Goal: Task Accomplishment & Management: Use online tool/utility

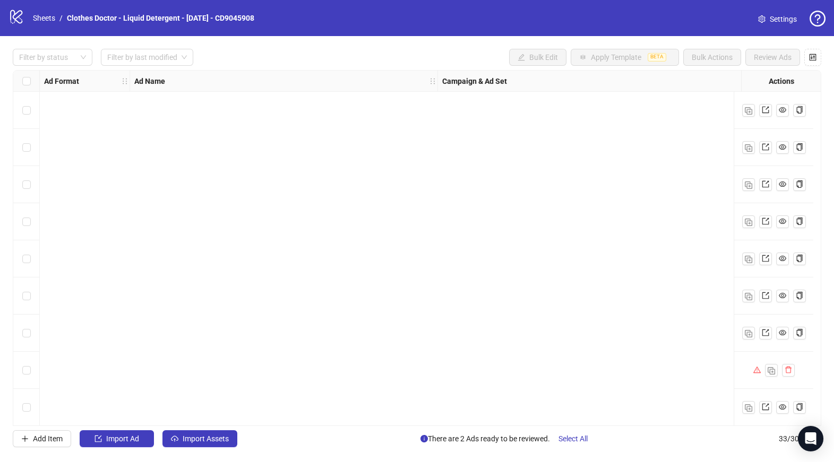
scroll to position [896, 118]
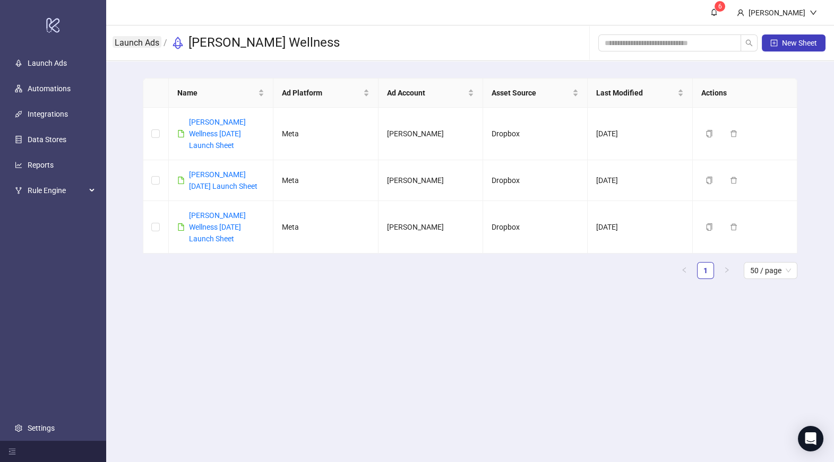
click at [147, 41] on link "Launch Ads" at bounding box center [137, 42] width 49 height 12
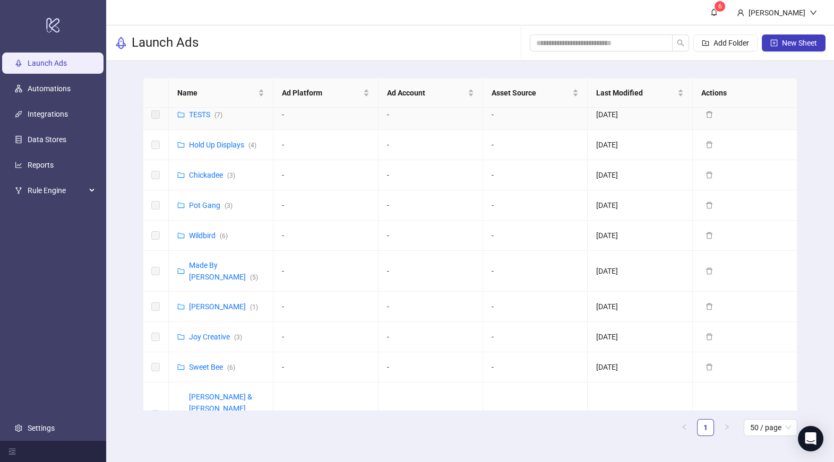
scroll to position [493, 0]
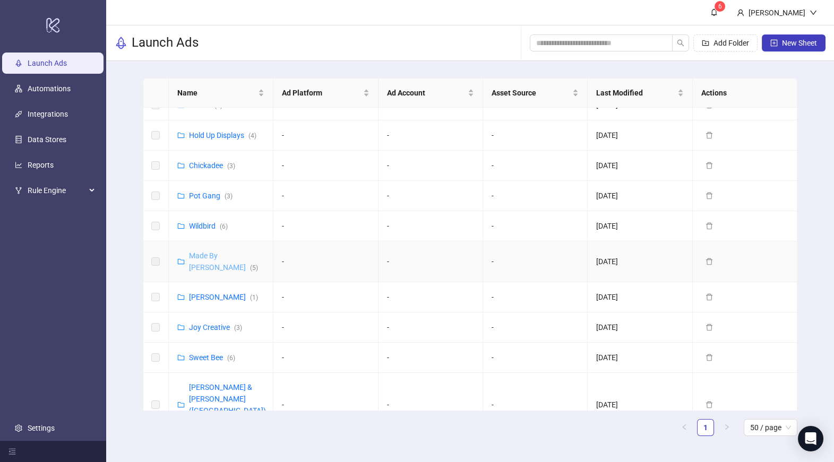
click at [223, 252] on link "Made By [PERSON_NAME] ( 5 )" at bounding box center [223, 262] width 69 height 20
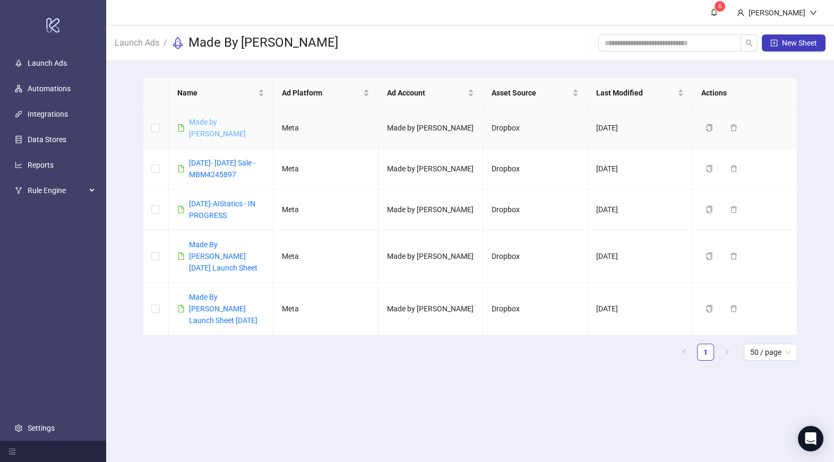
click at [246, 122] on link "Made by [PERSON_NAME]" at bounding box center [217, 128] width 57 height 20
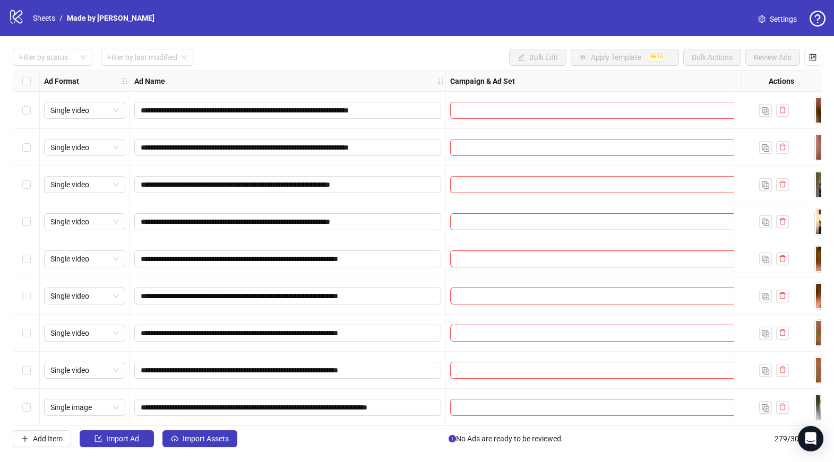
click at [31, 110] on div "Select row 1" at bounding box center [26, 110] width 27 height 37
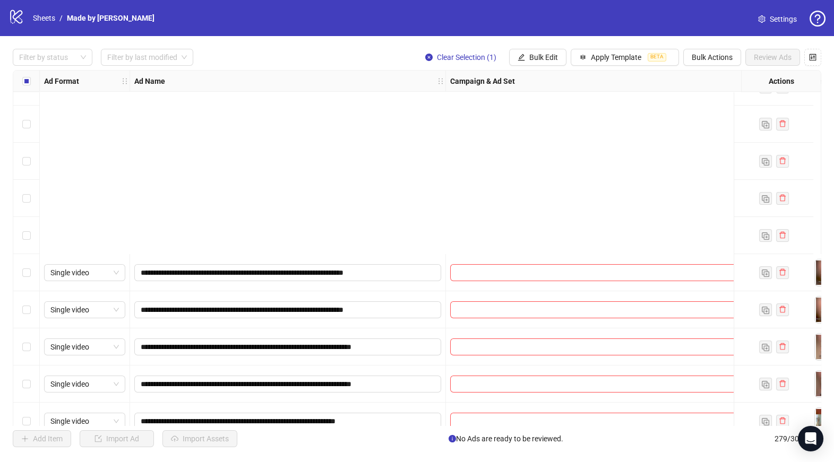
scroll to position [438, 0]
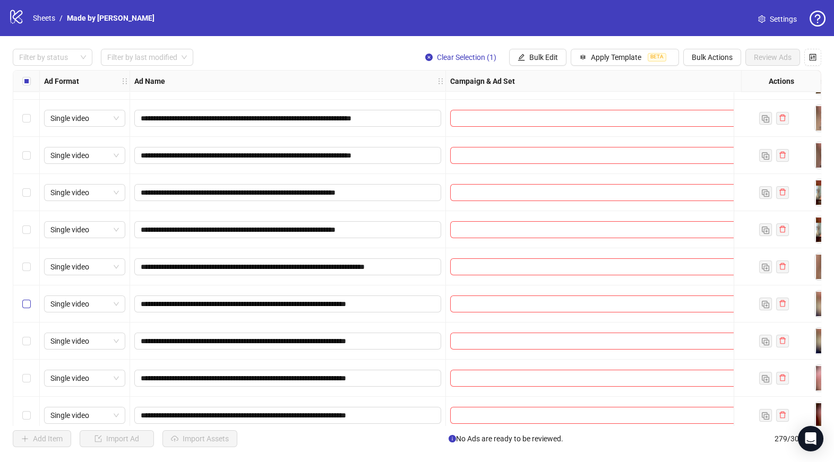
click at [25, 299] on label "Select row 18" at bounding box center [26, 304] width 8 height 12
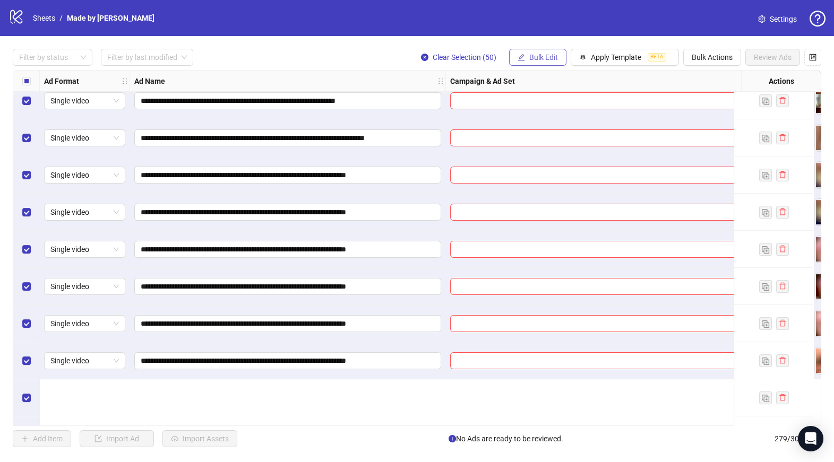
scroll to position [480, 0]
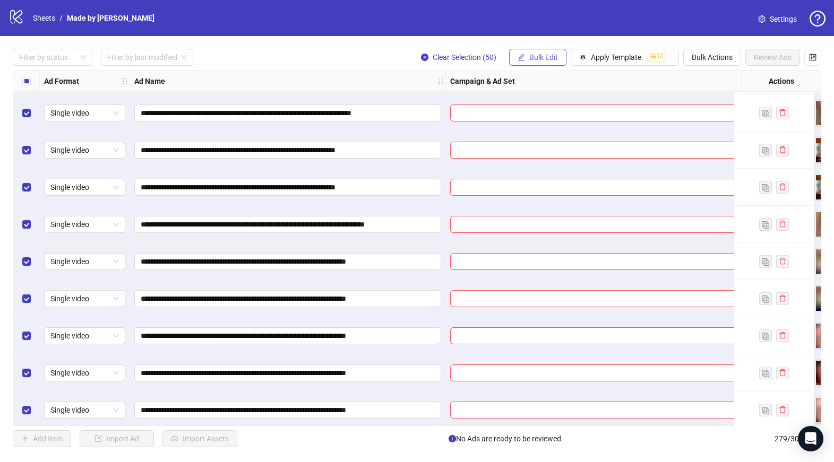
click at [544, 59] on span "Bulk Edit" at bounding box center [543, 57] width 29 height 8
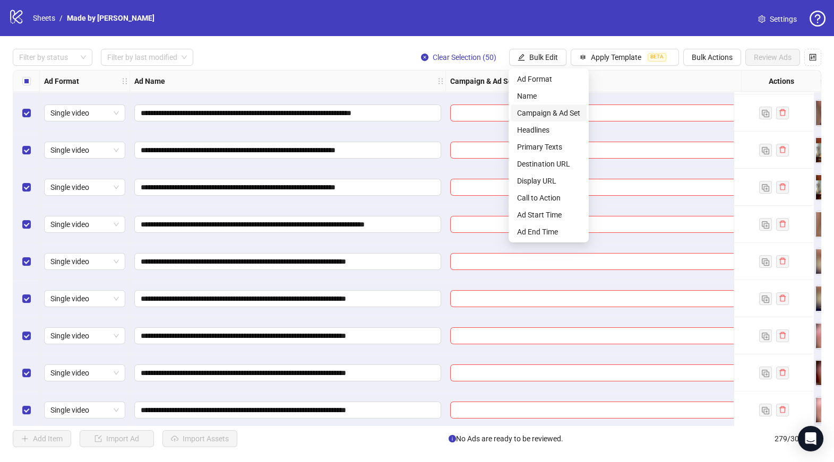
click at [551, 111] on span "Campaign & Ad Set" at bounding box center [548, 113] width 63 height 12
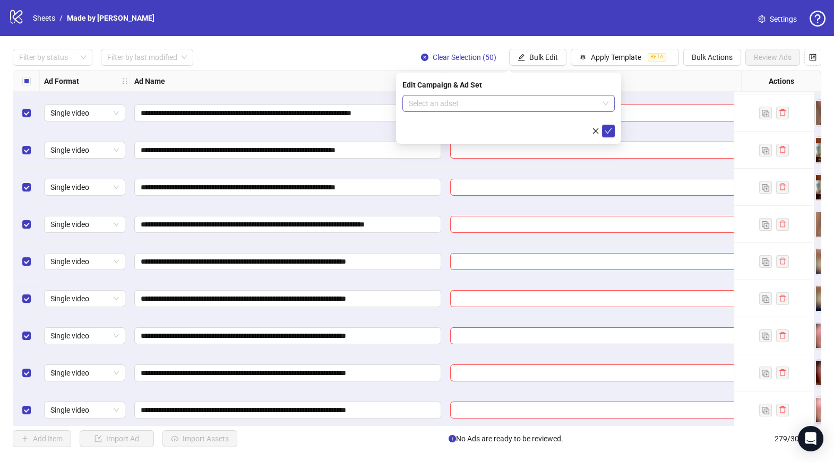
click at [551, 111] on div "Select an adset" at bounding box center [508, 103] width 212 height 17
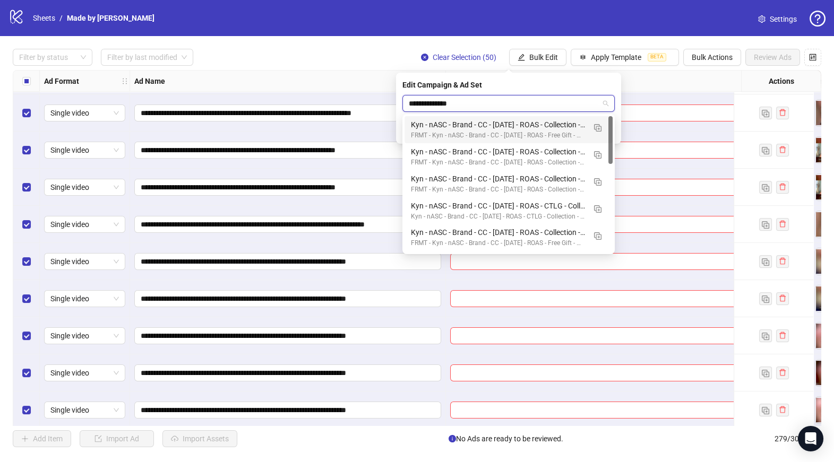
type input "**********"
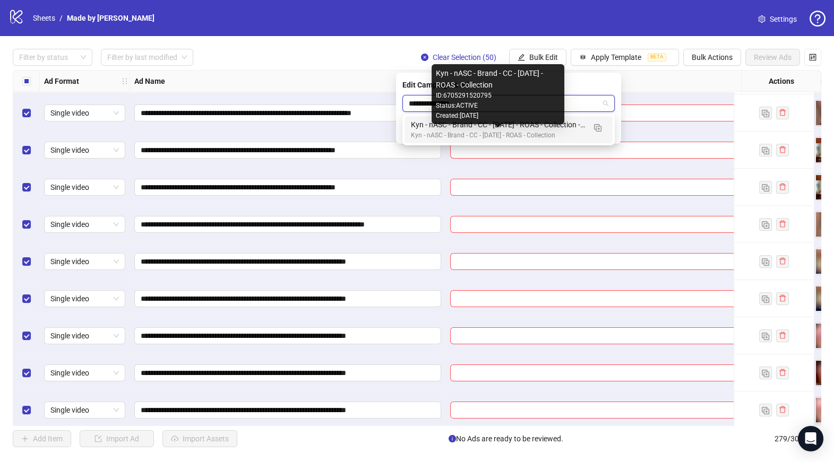
click at [566, 124] on div "Kyn - nASC - Brand - CC - [DATE] - ROAS - Collection - 10" at bounding box center [498, 125] width 174 height 12
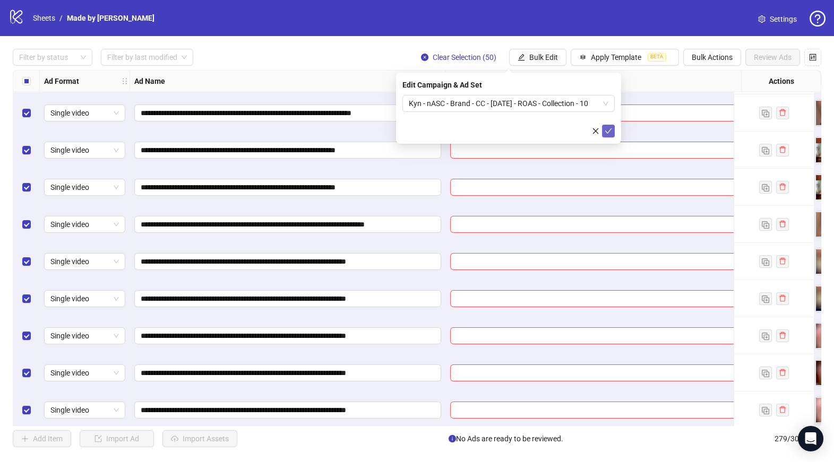
click at [611, 133] on icon "check" at bounding box center [608, 130] width 7 height 7
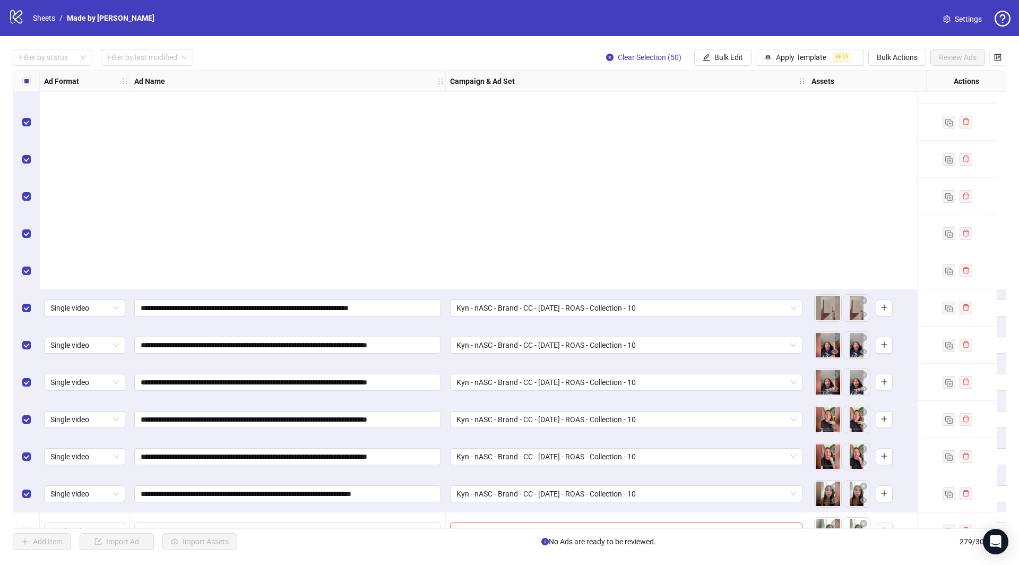
scroll to position [1705, 0]
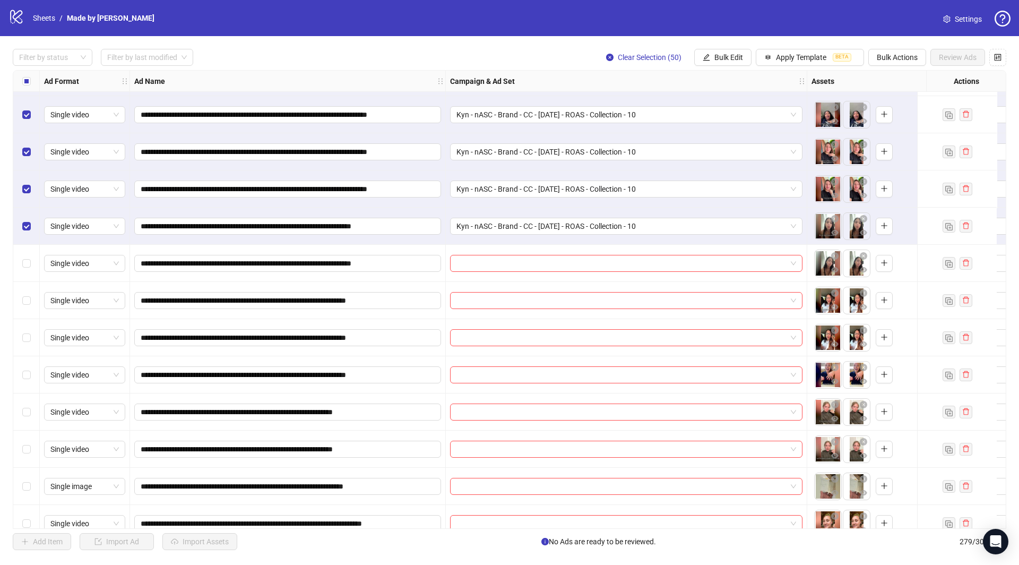
click at [22, 85] on label "Select all rows" at bounding box center [26, 81] width 8 height 12
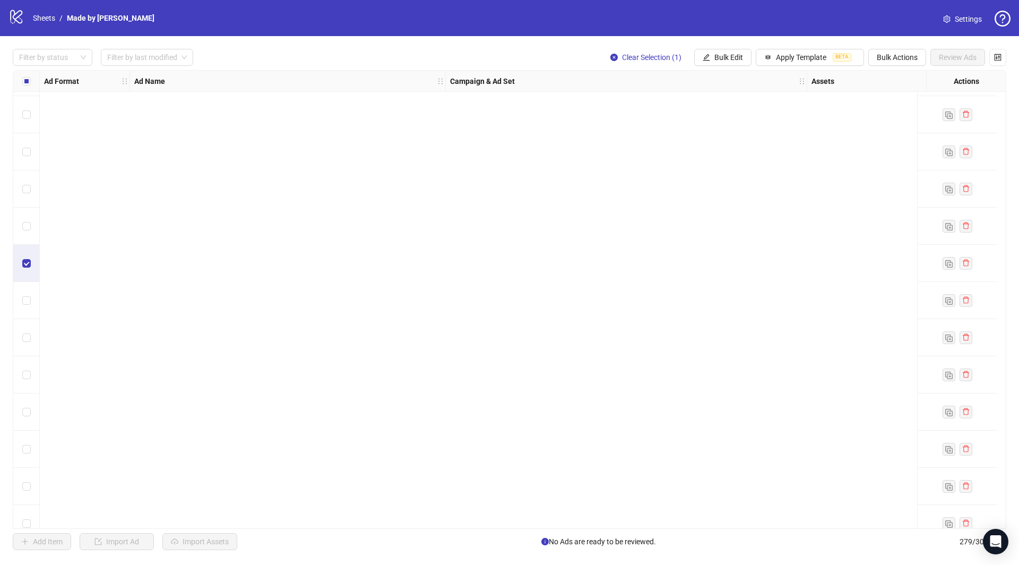
scroll to position [2778, 0]
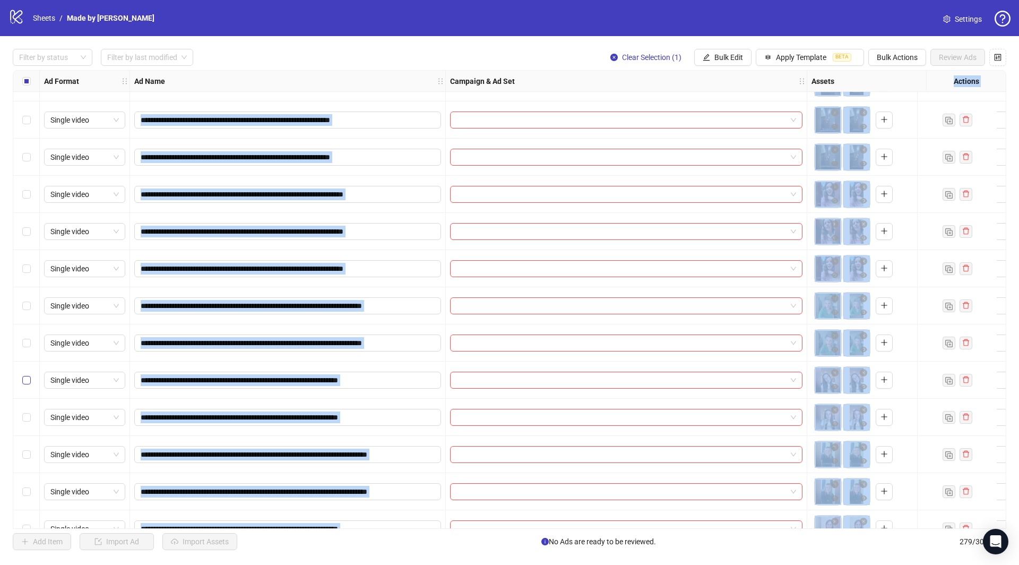
click at [26, 384] on label "Select row 83" at bounding box center [26, 380] width 8 height 12
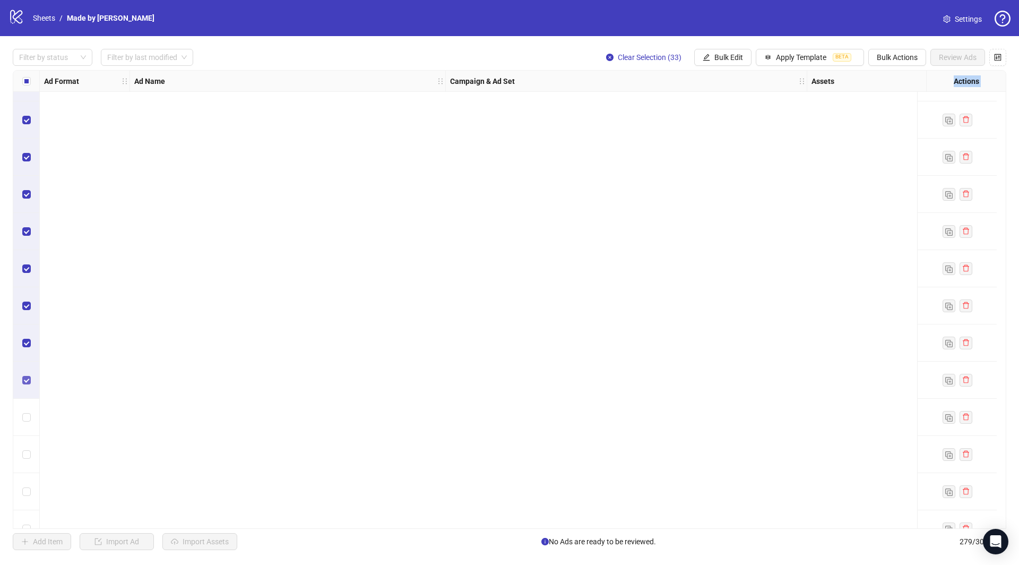
scroll to position [3378, 0]
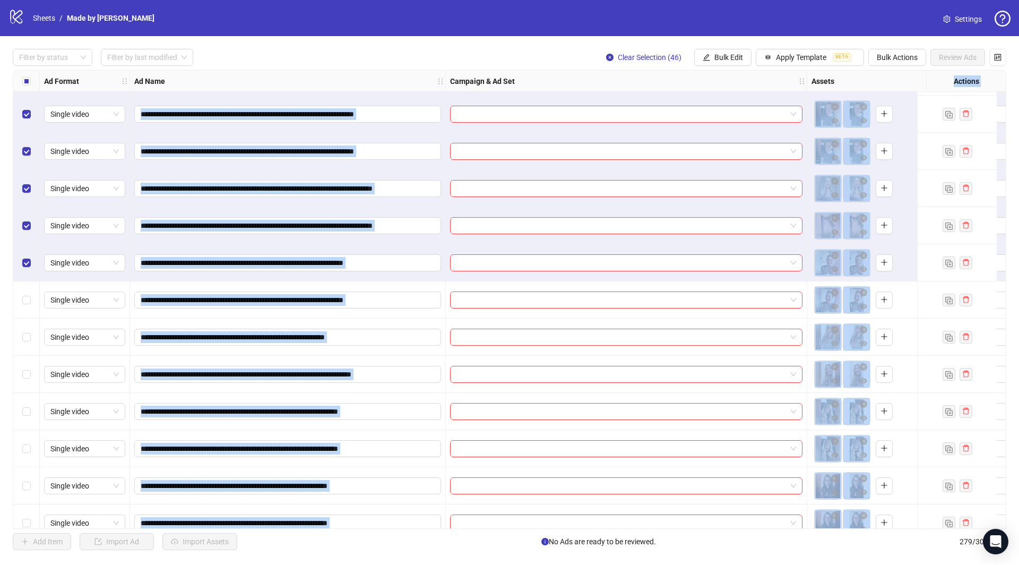
click at [25, 401] on div "Select row 100" at bounding box center [26, 411] width 27 height 37
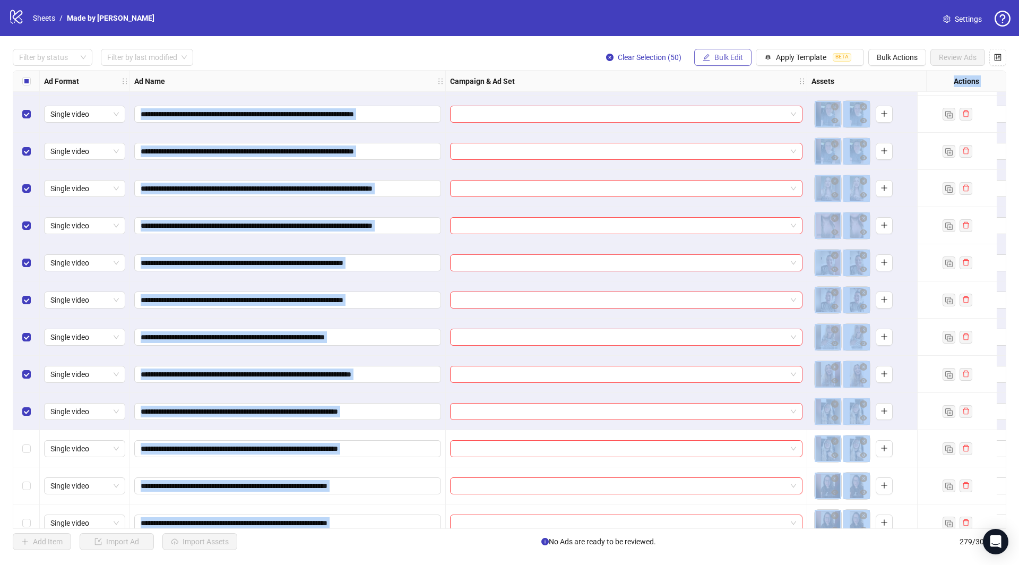
click at [724, 64] on button "Bulk Edit" at bounding box center [722, 57] width 57 height 17
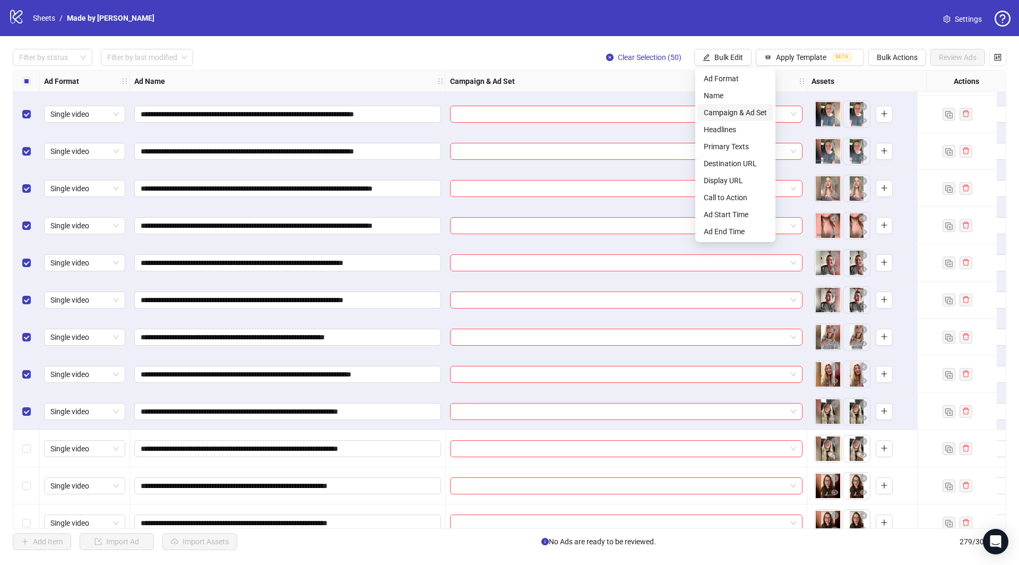
click at [744, 118] on span "Campaign & Ad Set" at bounding box center [735, 113] width 63 height 12
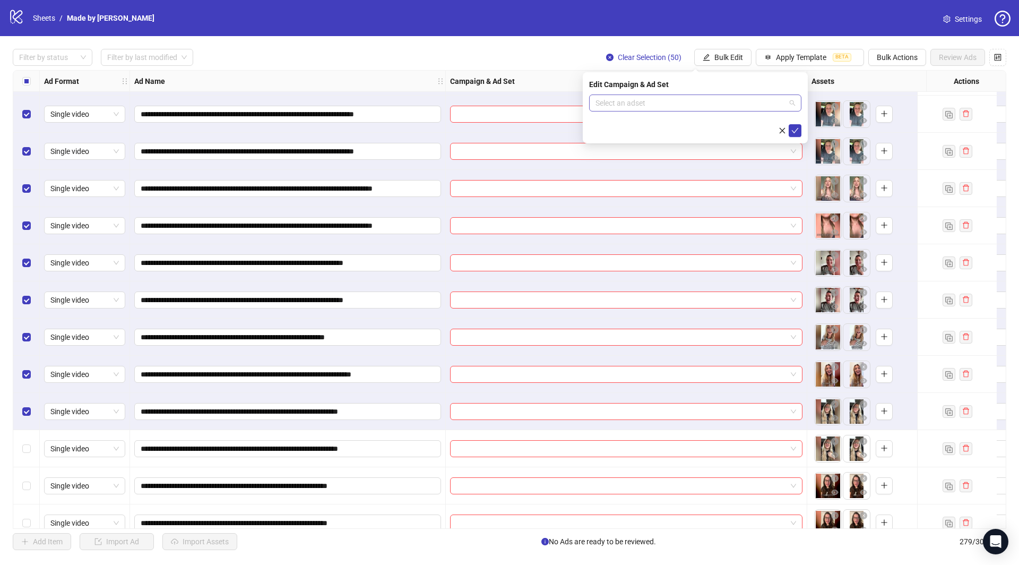
click at [651, 107] on input "search" at bounding box center [691, 103] width 190 height 16
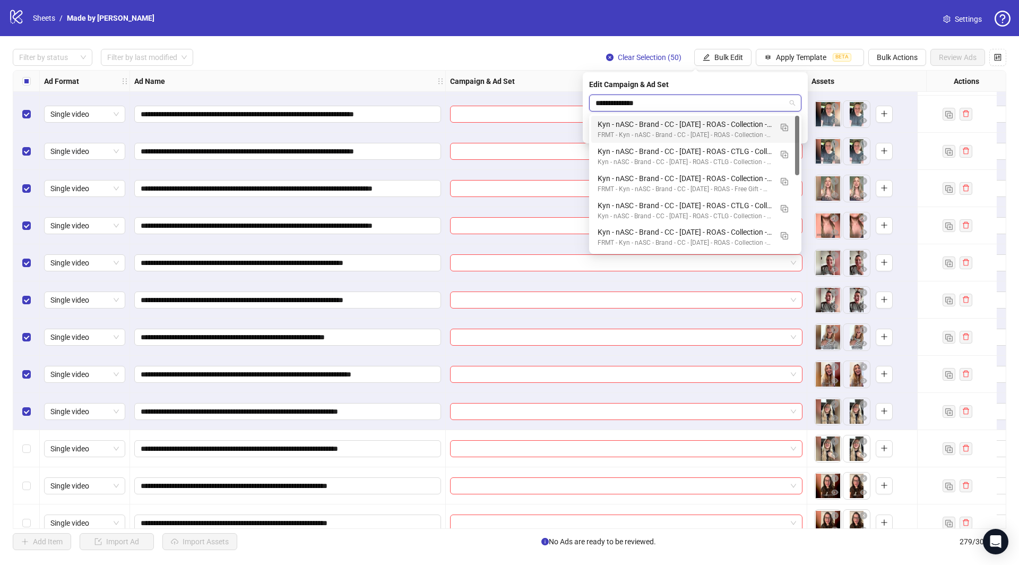
type input "**********"
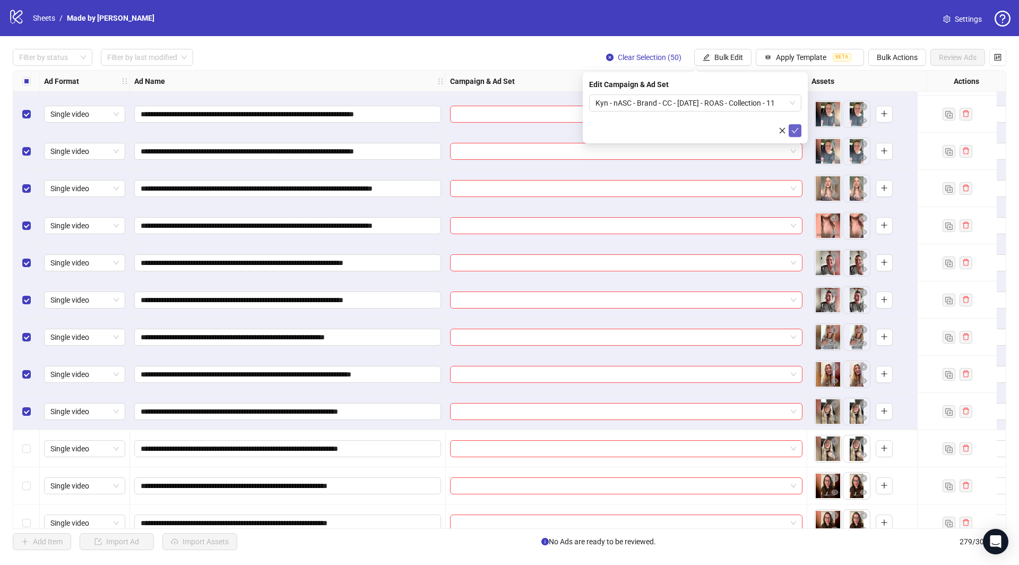
click at [795, 131] on icon "check" at bounding box center [795, 130] width 7 height 5
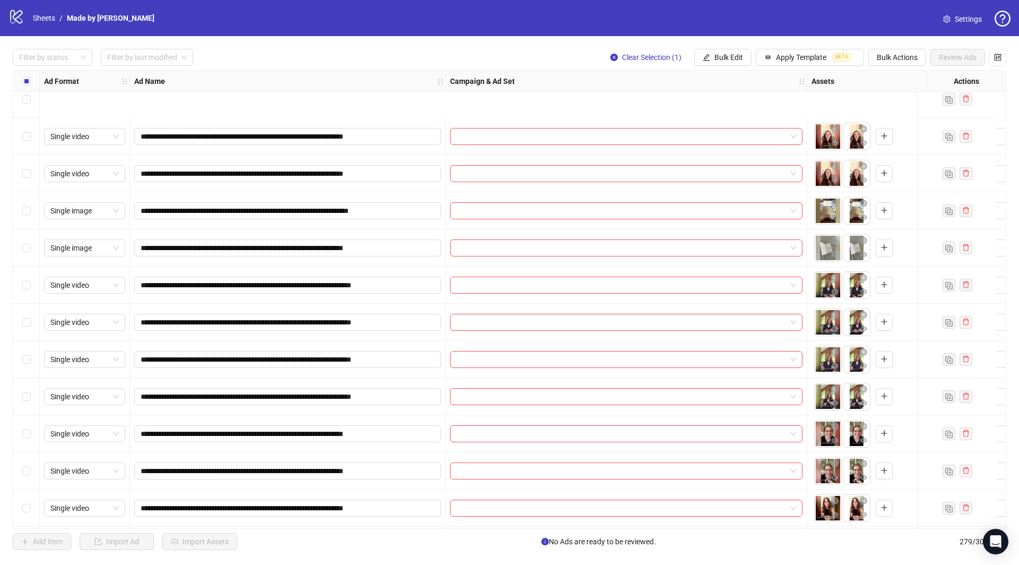
scroll to position [4287, 0]
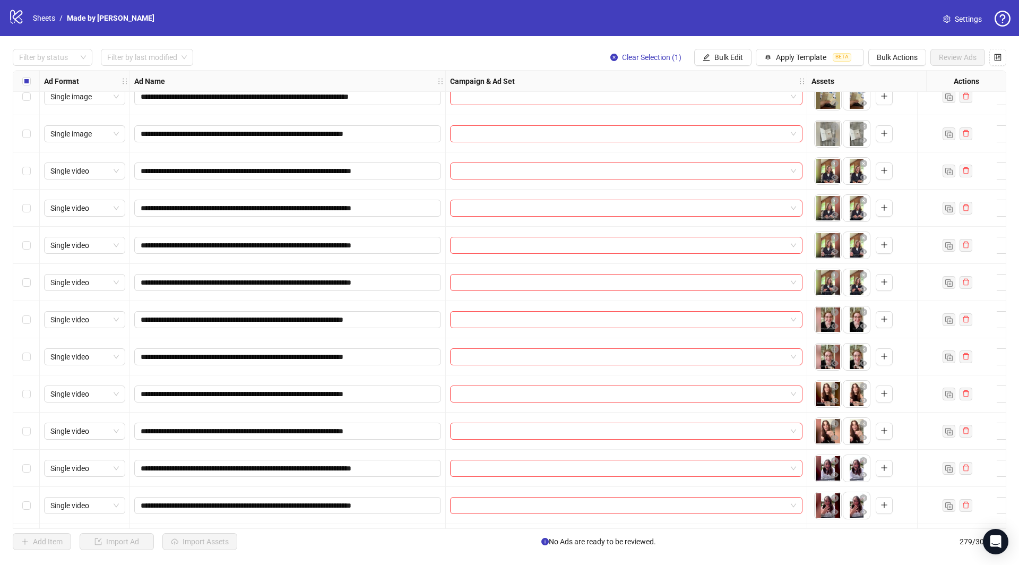
click at [21, 462] on div "Select row 126" at bounding box center [26, 468] width 27 height 37
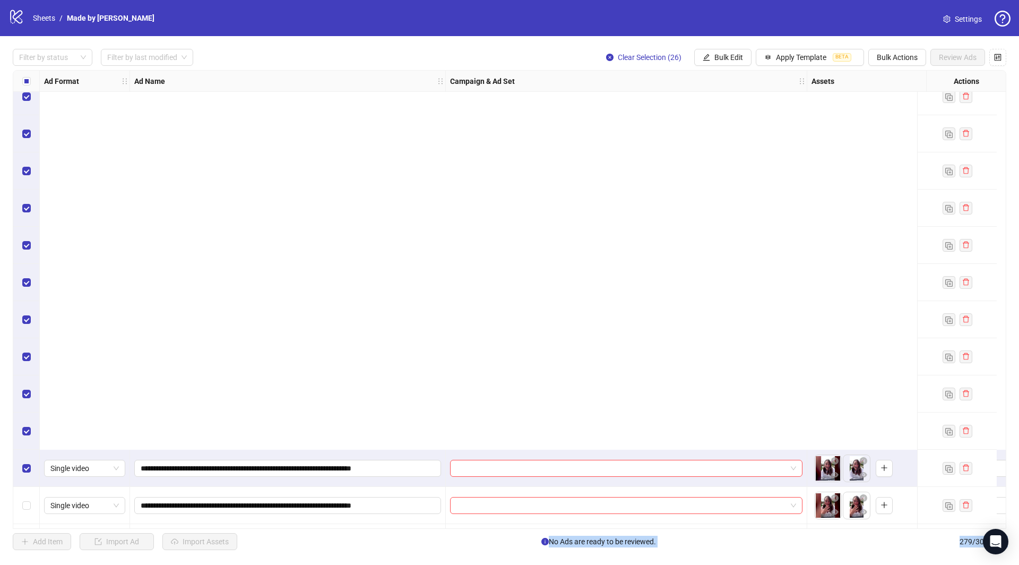
scroll to position [4842, 0]
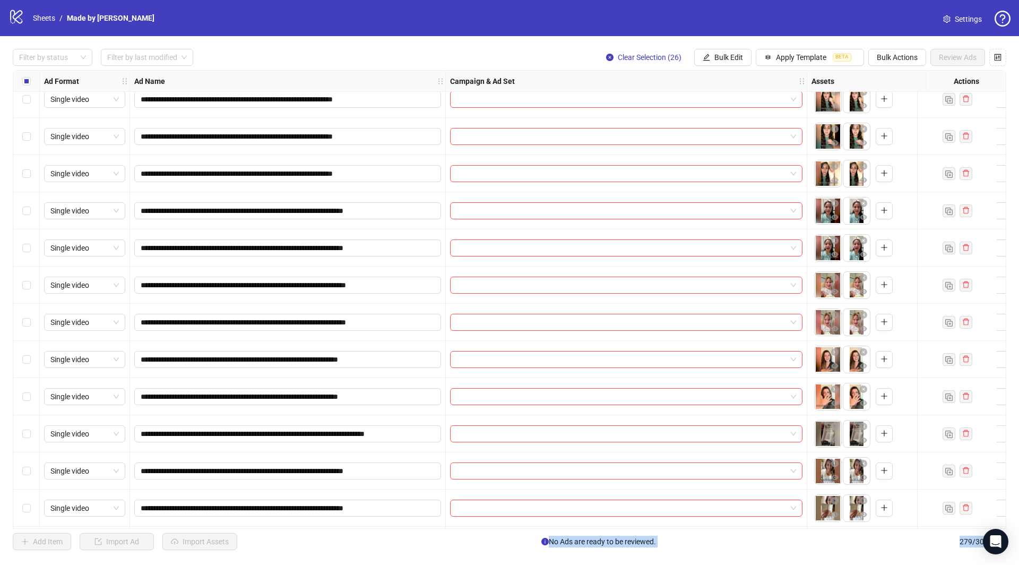
click at [21, 462] on div "Select row 141" at bounding box center [26, 470] width 27 height 37
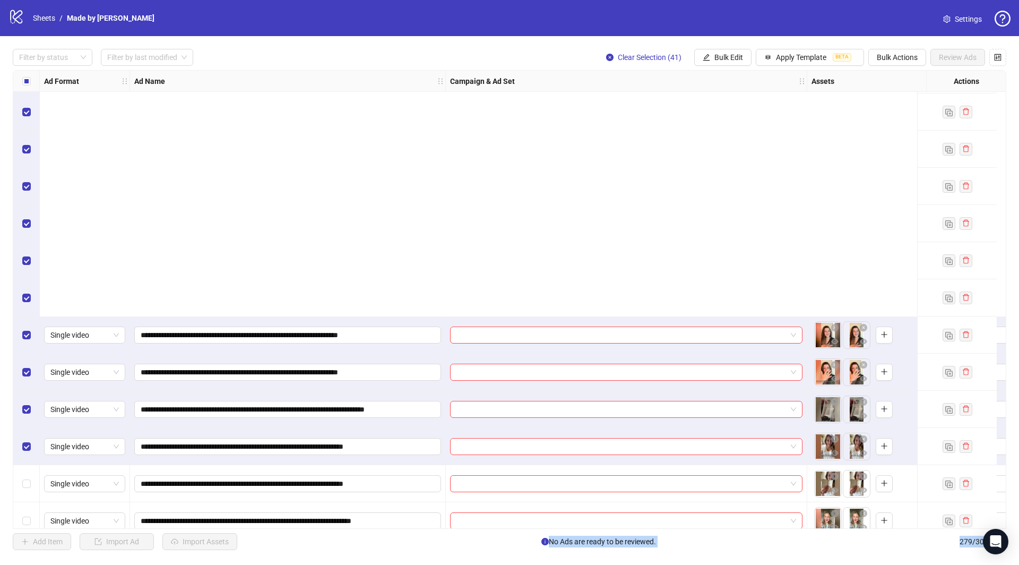
scroll to position [5166, 0]
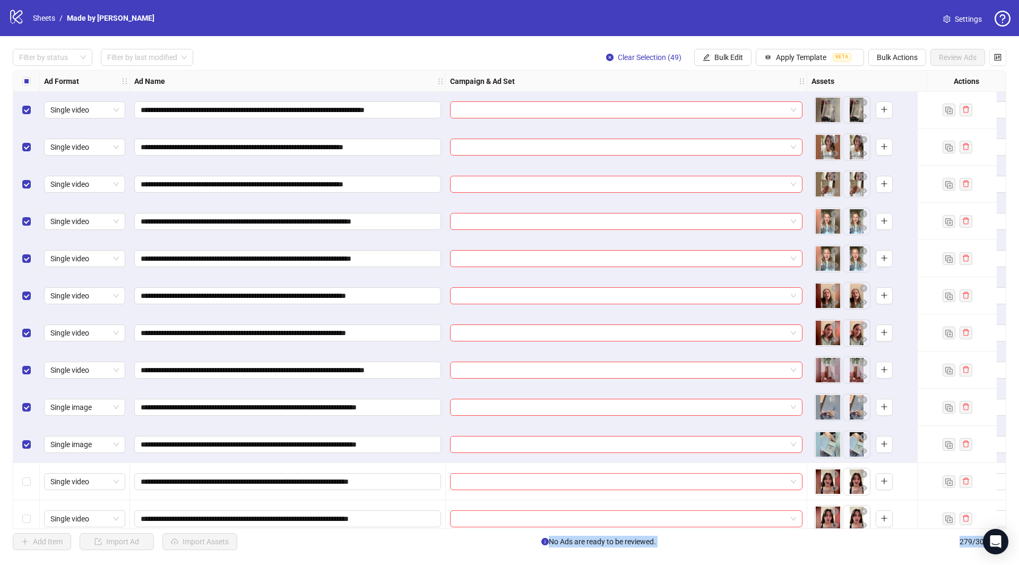
click at [21, 462] on div "Select row 150" at bounding box center [26, 481] width 27 height 37
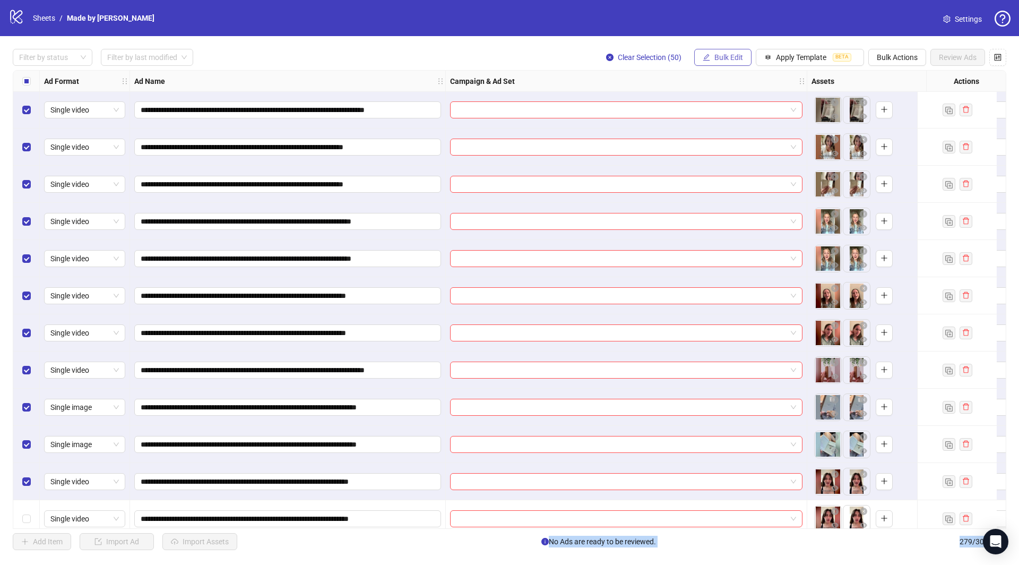
click at [727, 57] on span "Bulk Edit" at bounding box center [729, 57] width 29 height 8
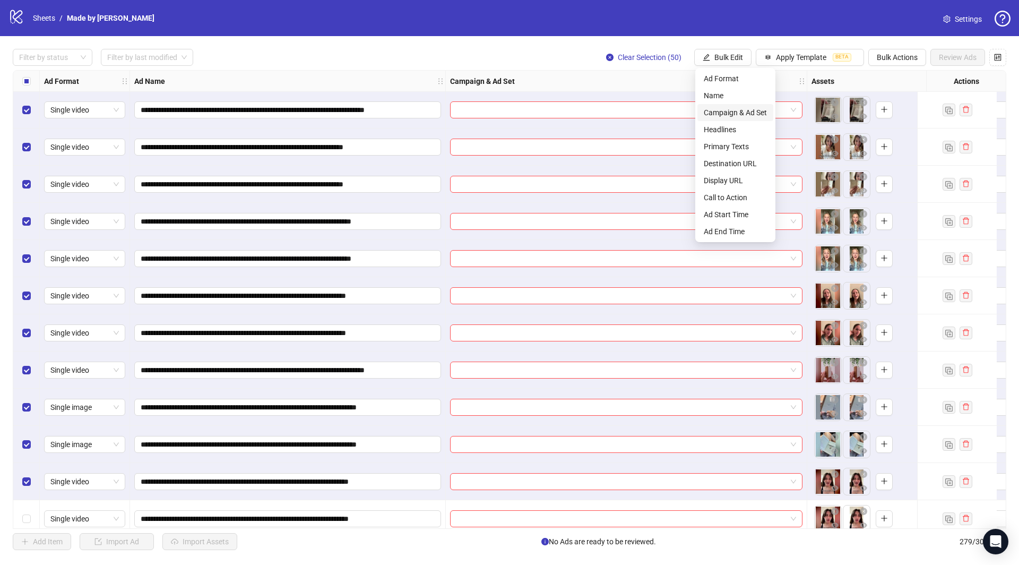
click at [732, 115] on span "Campaign & Ad Set" at bounding box center [735, 113] width 63 height 12
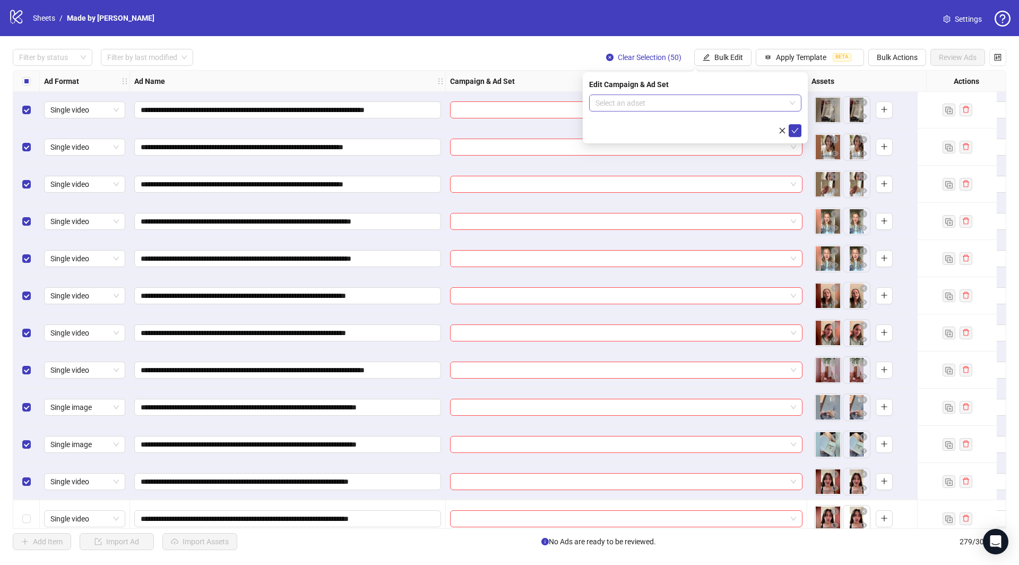
click at [606, 107] on input "search" at bounding box center [691, 103] width 190 height 16
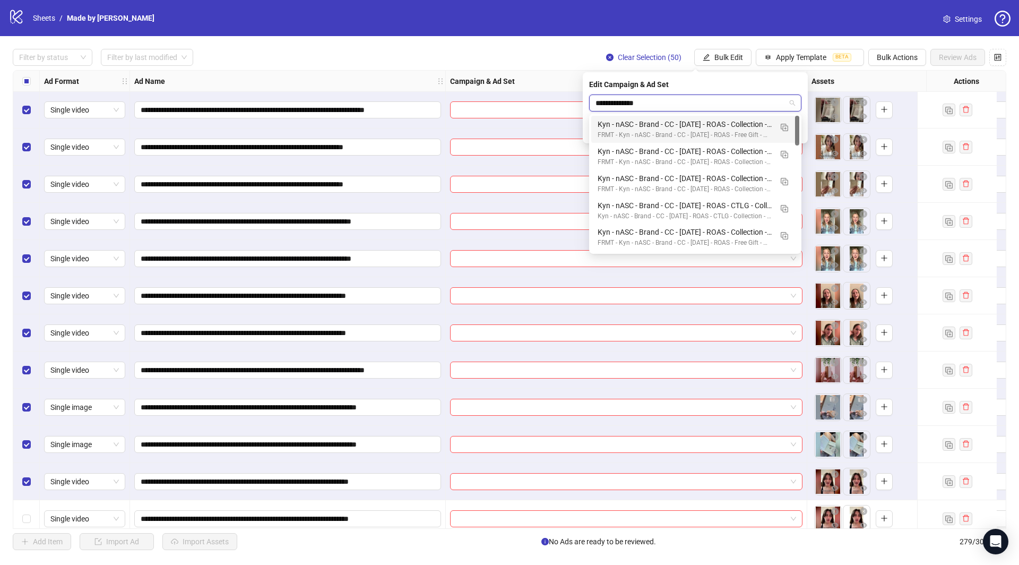
type input "**********"
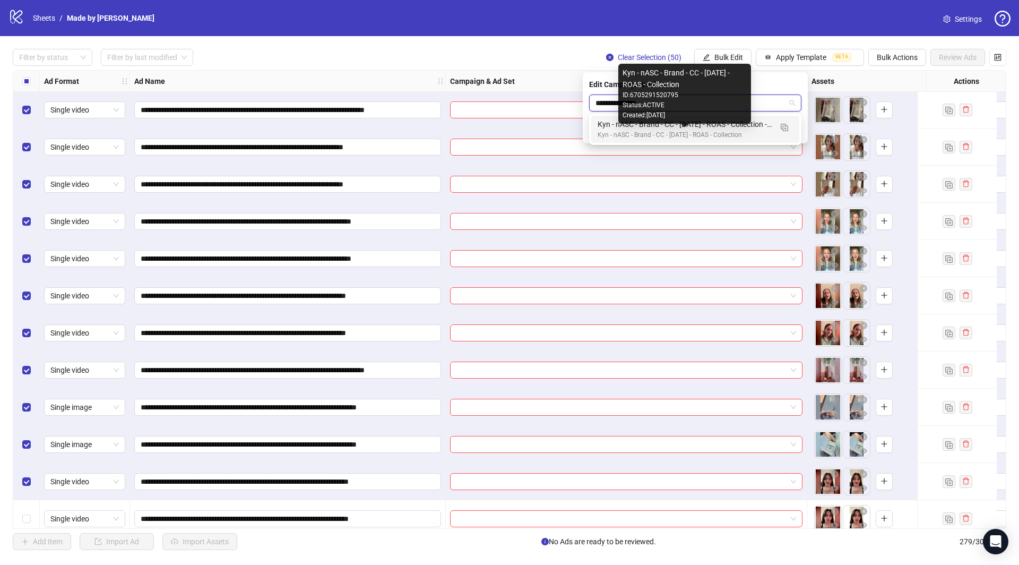
click at [709, 132] on div "Kyn - nASC - Brand - CC - [DATE] - ROAS - Collection" at bounding box center [685, 135] width 174 height 10
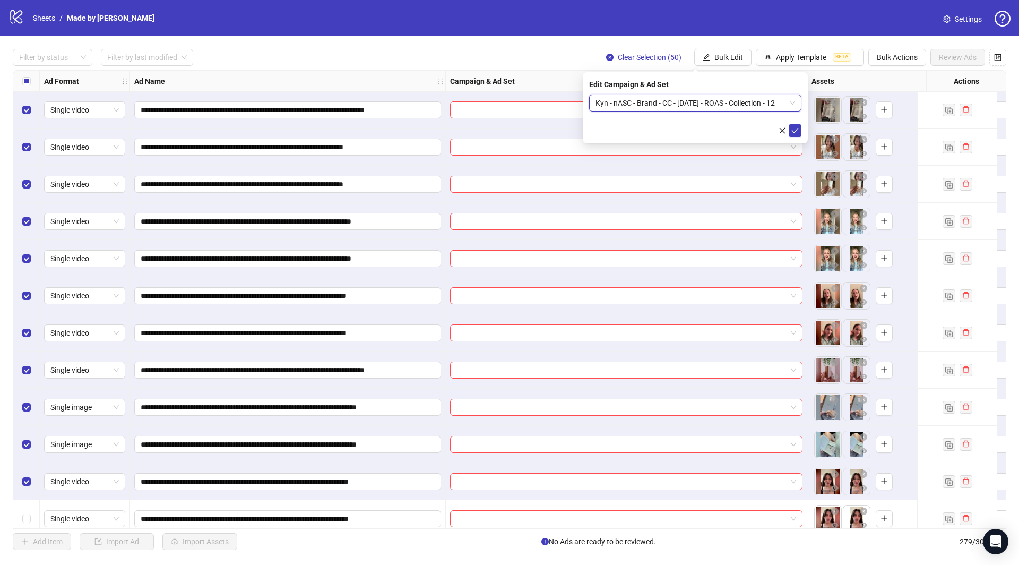
click at [787, 137] on div "Edit Campaign & Ad Set Kyn - nASC - Brand - CC - [DATE] - ROAS - Collection - 1…" at bounding box center [695, 107] width 225 height 71
click at [792, 134] on span "submit" at bounding box center [795, 130] width 7 height 8
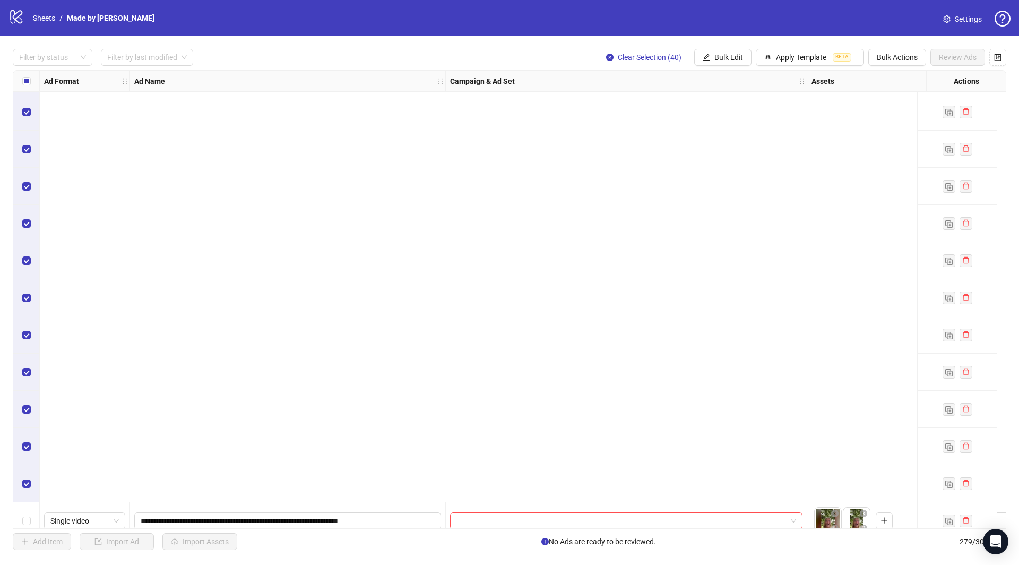
scroll to position [7162, 0]
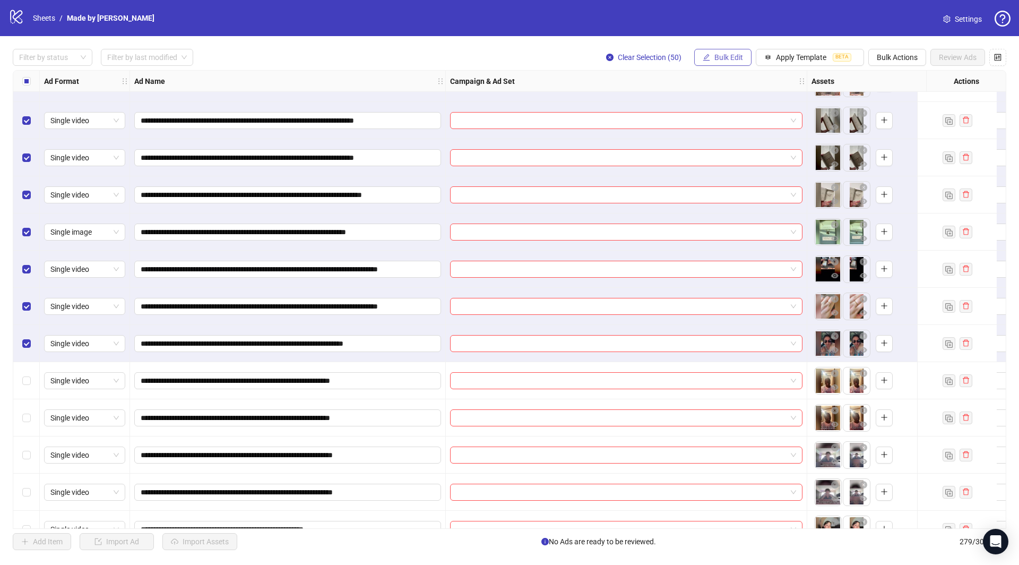
click at [729, 55] on span "Bulk Edit" at bounding box center [729, 57] width 29 height 8
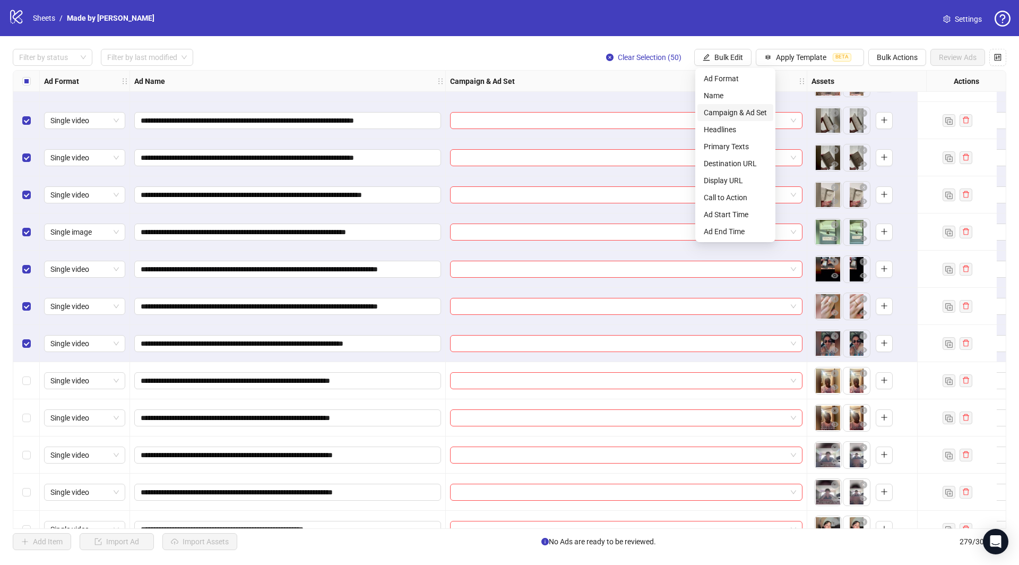
click at [739, 108] on span "Campaign & Ad Set" at bounding box center [735, 113] width 63 height 12
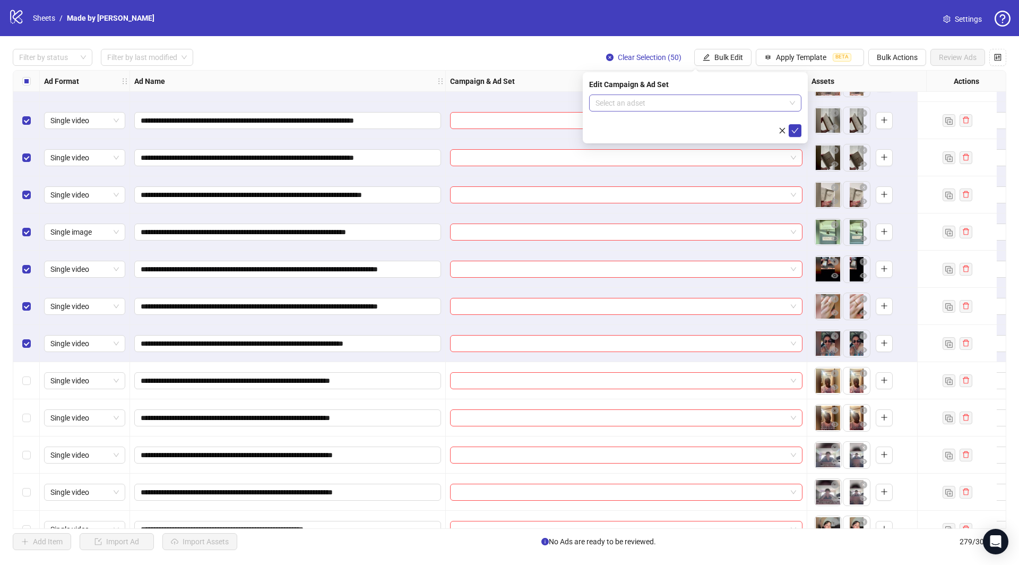
click at [651, 99] on input "search" at bounding box center [691, 103] width 190 height 16
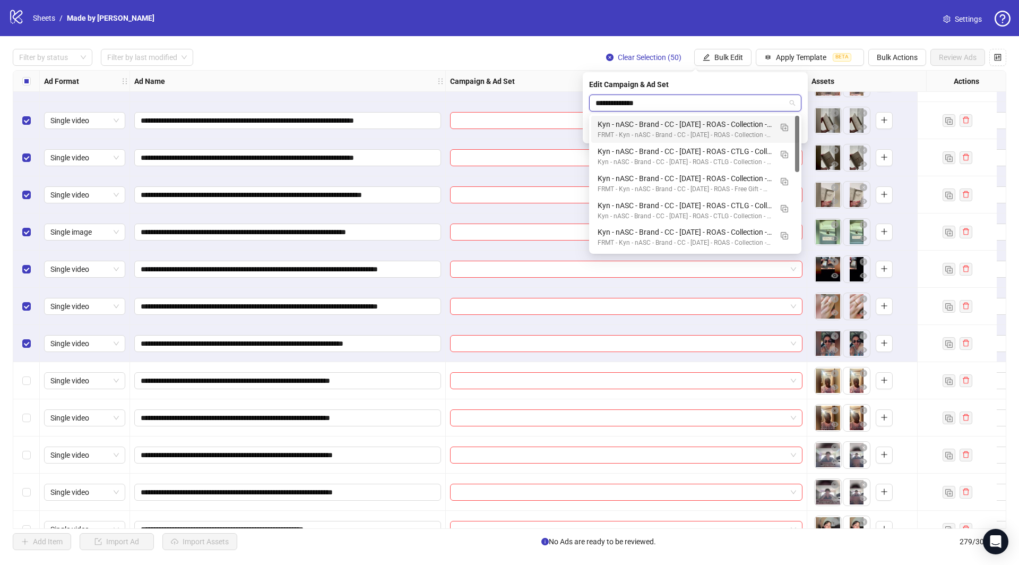
type input "**********"
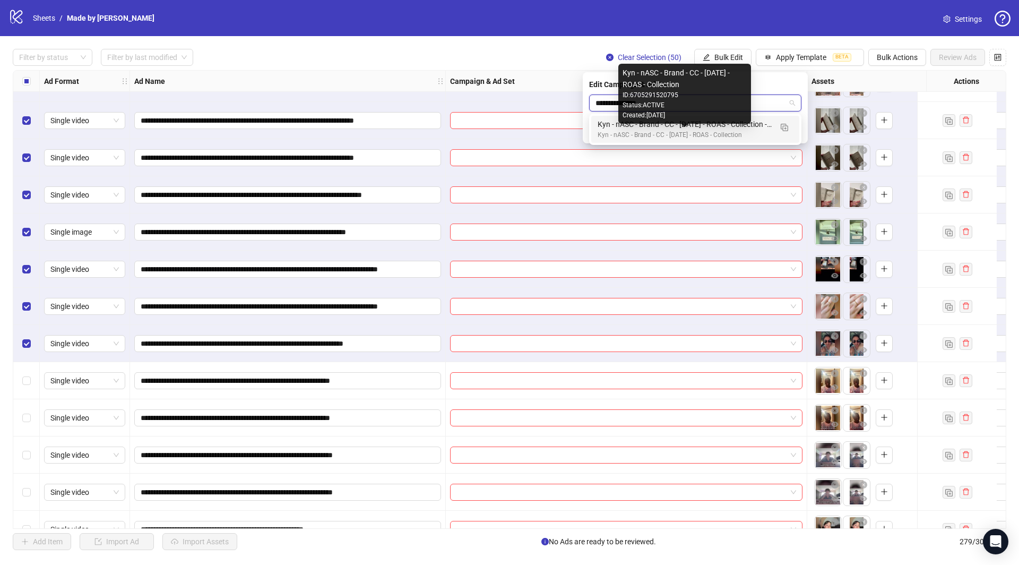
click at [706, 137] on div "Kyn - nASC - Brand - CC - [DATE] - ROAS - Collection" at bounding box center [685, 135] width 174 height 10
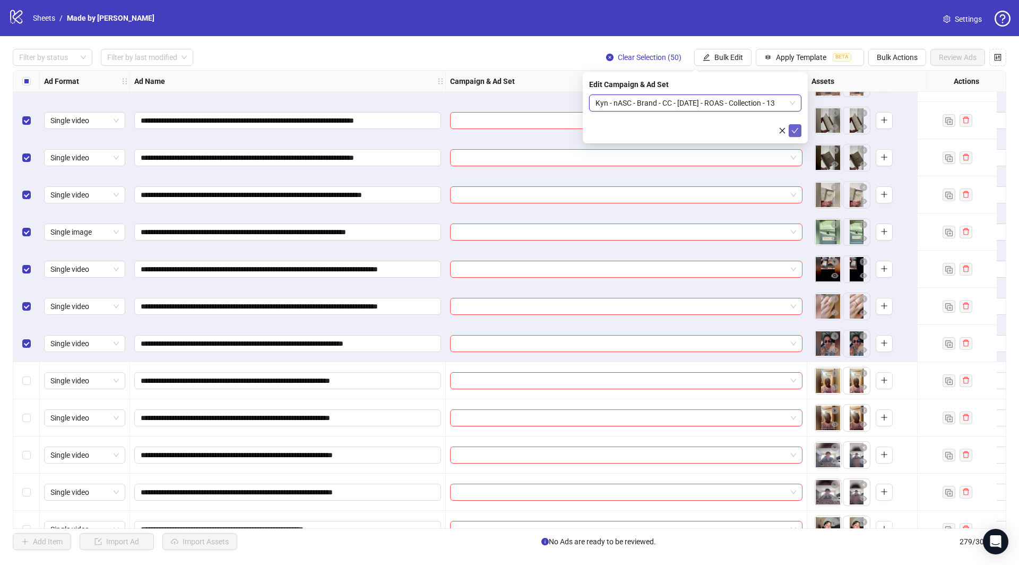
click at [796, 127] on icon "check" at bounding box center [795, 130] width 7 height 7
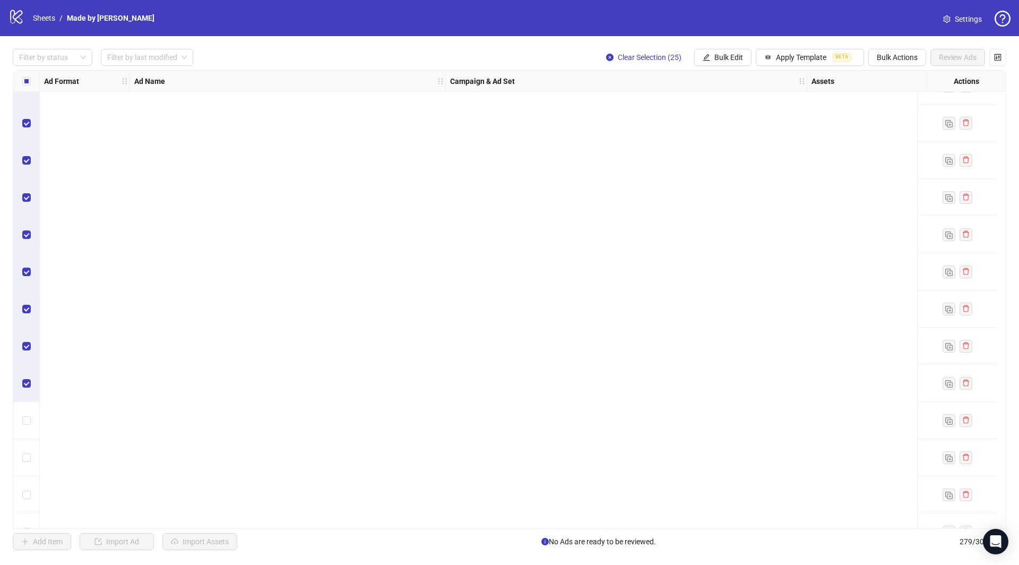
scroll to position [8568, 0]
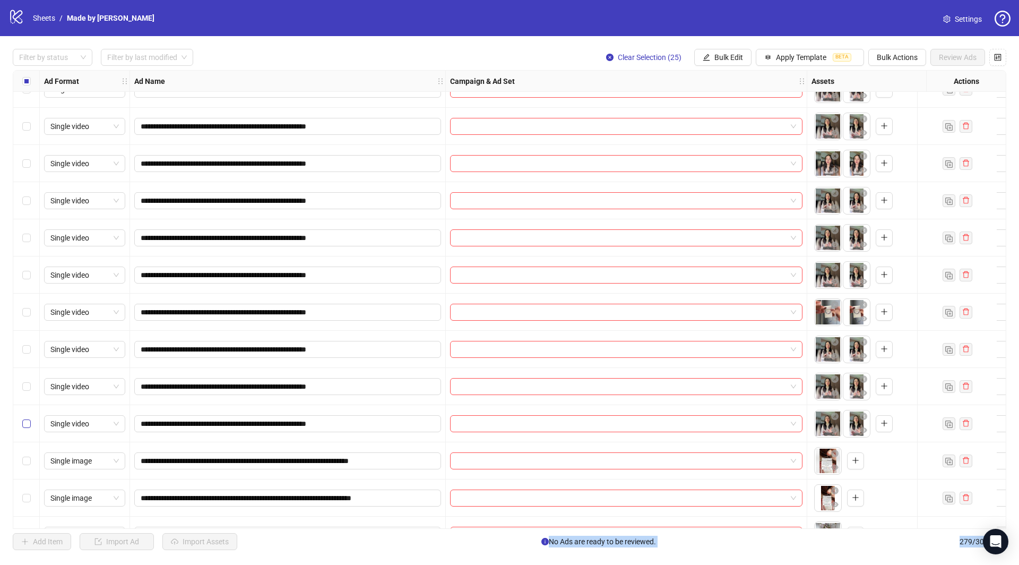
click at [27, 418] on label "Select row 240" at bounding box center [26, 424] width 8 height 12
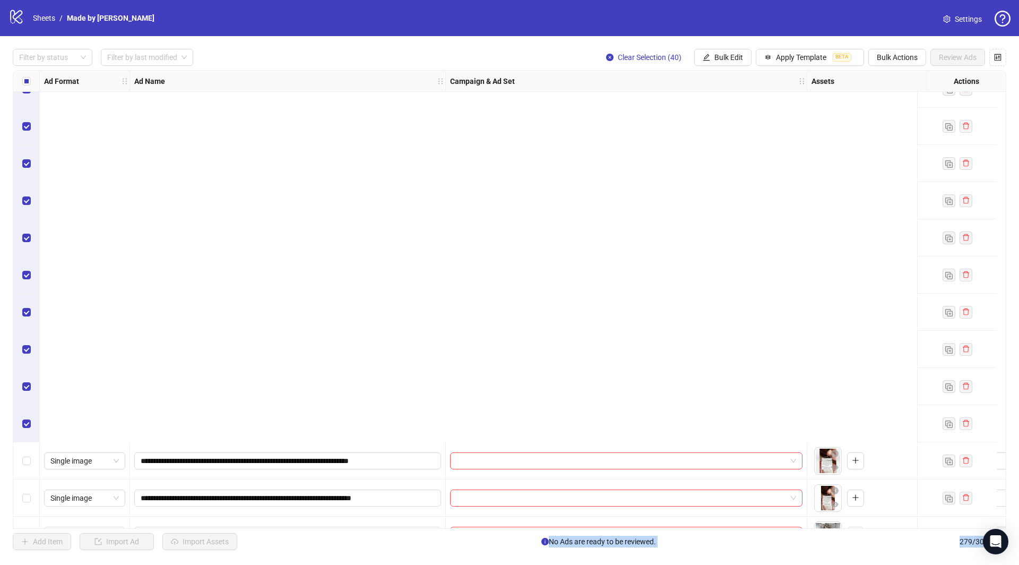
scroll to position [8984, 0]
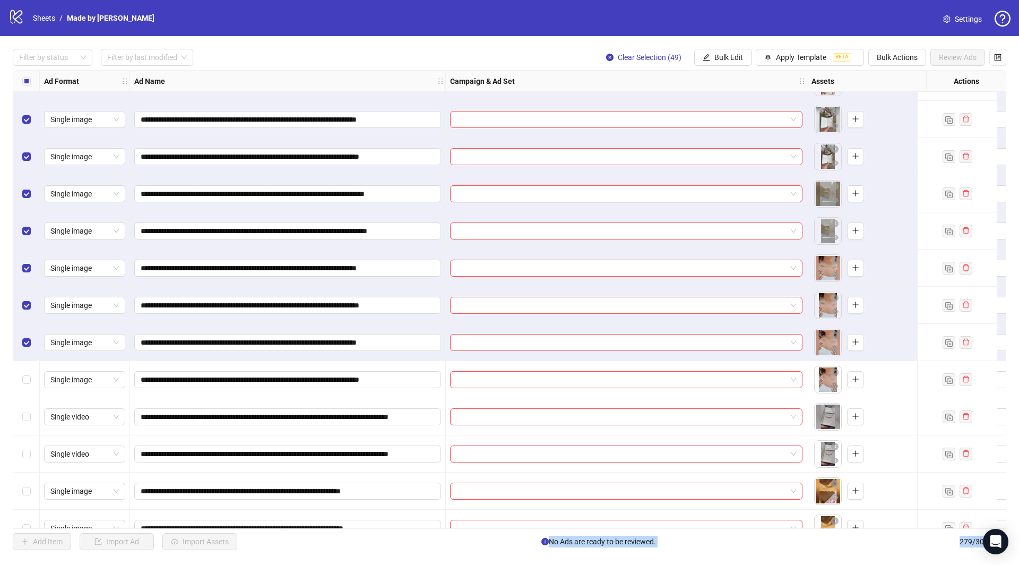
click at [19, 381] on div "Select row 250" at bounding box center [26, 379] width 27 height 37
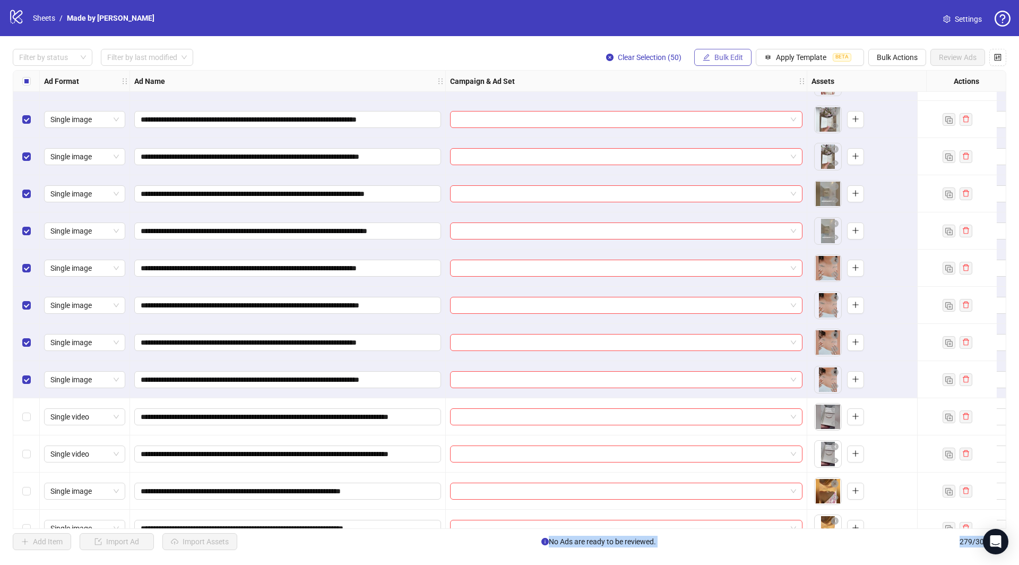
click at [719, 54] on span "Bulk Edit" at bounding box center [729, 57] width 29 height 8
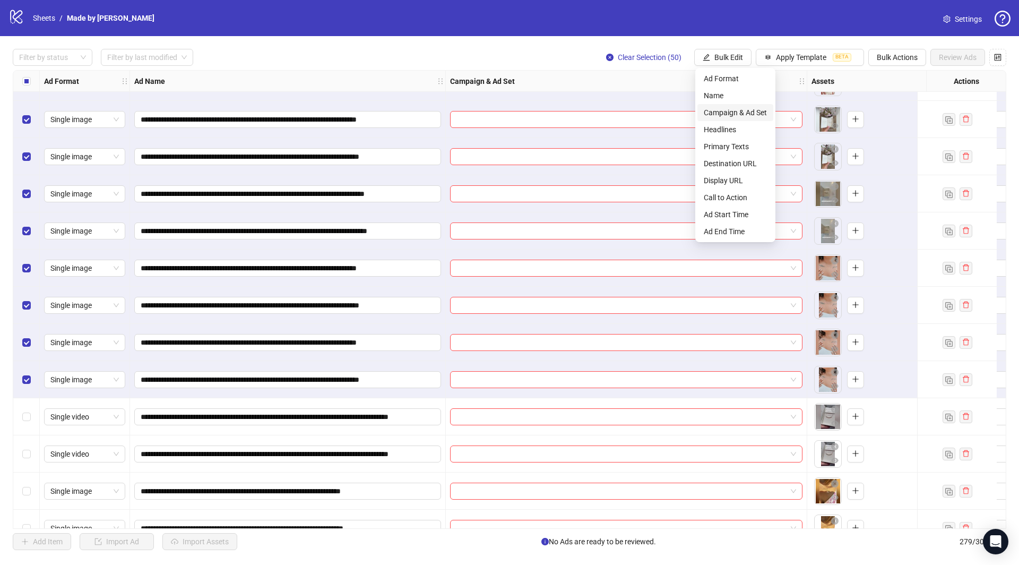
click at [730, 113] on span "Campaign & Ad Set" at bounding box center [735, 113] width 63 height 12
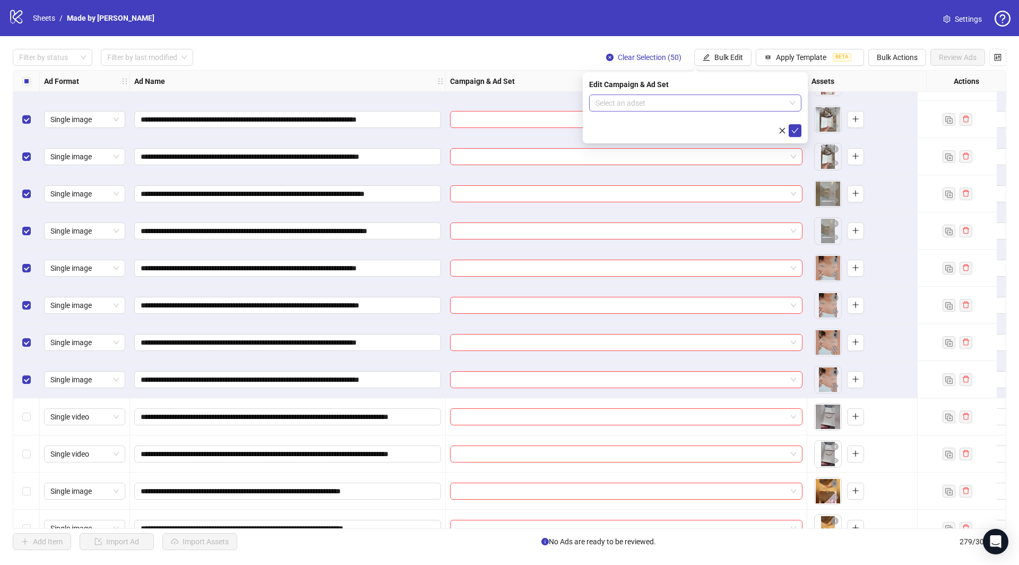
click at [665, 99] on input "search" at bounding box center [691, 103] width 190 height 16
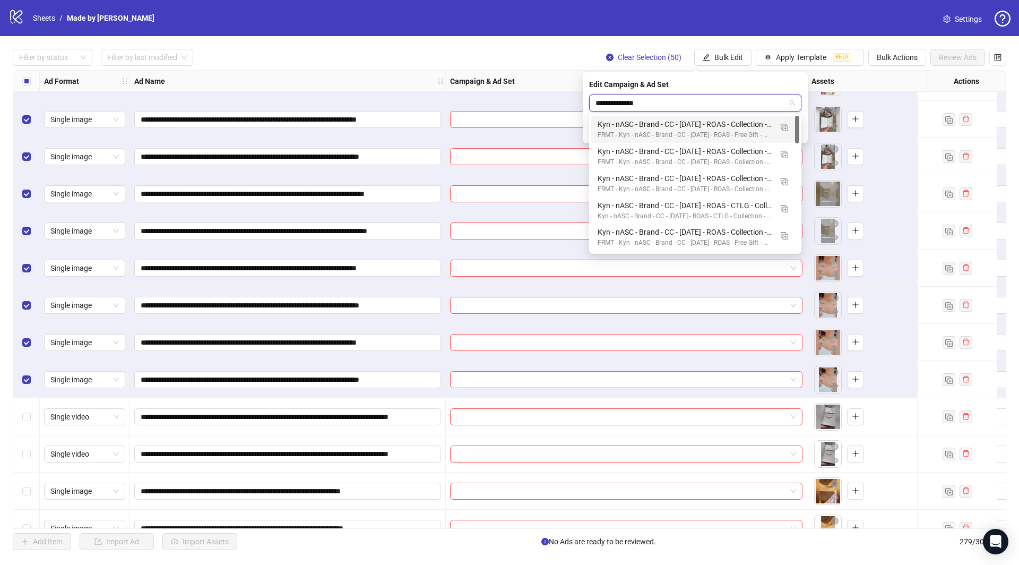
type input "**********"
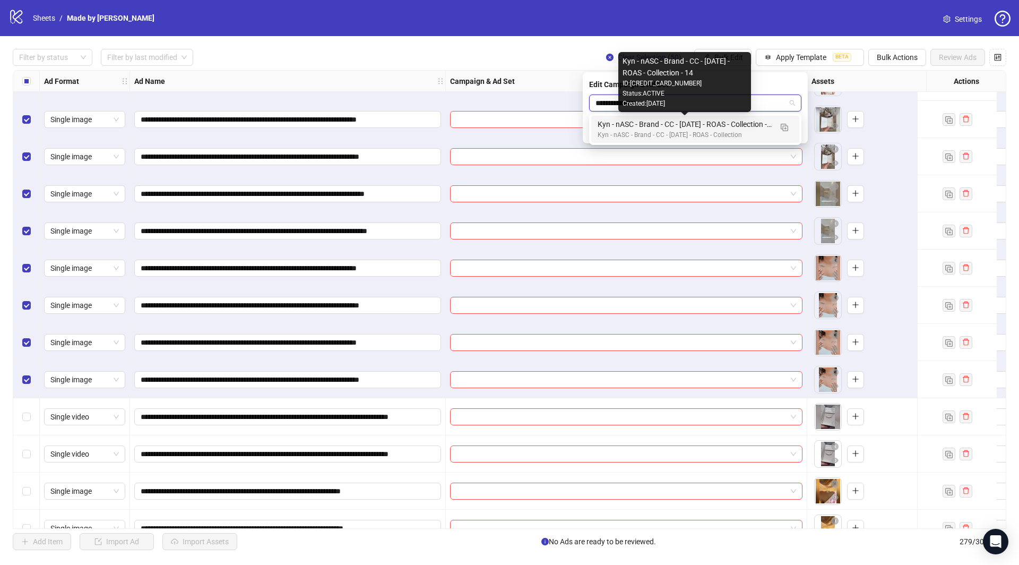
click at [731, 127] on div "Kyn - nASC - Brand - CC - [DATE] - ROAS - Collection - 14" at bounding box center [685, 124] width 174 height 12
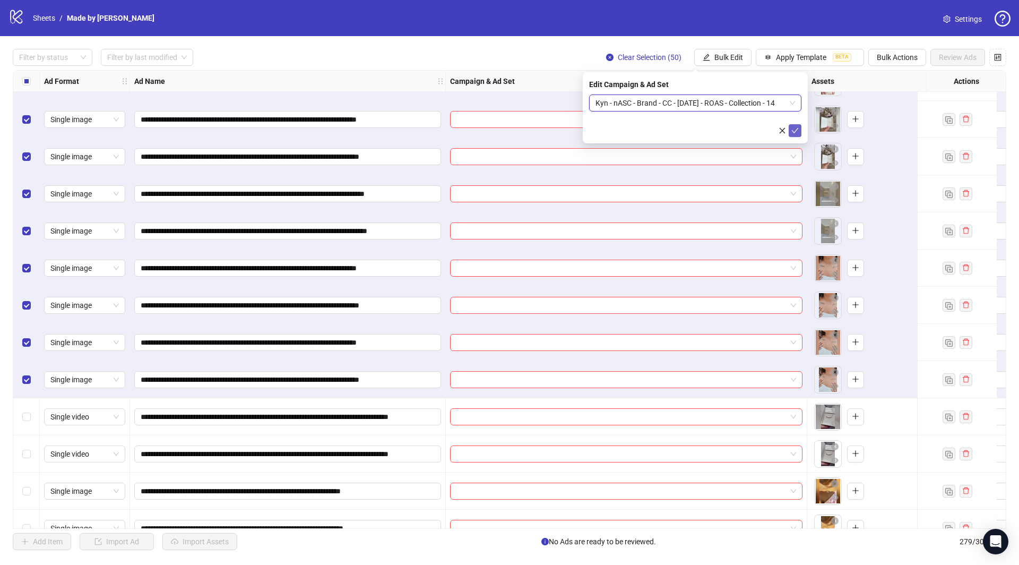
click at [795, 131] on icon "check" at bounding box center [795, 130] width 7 height 5
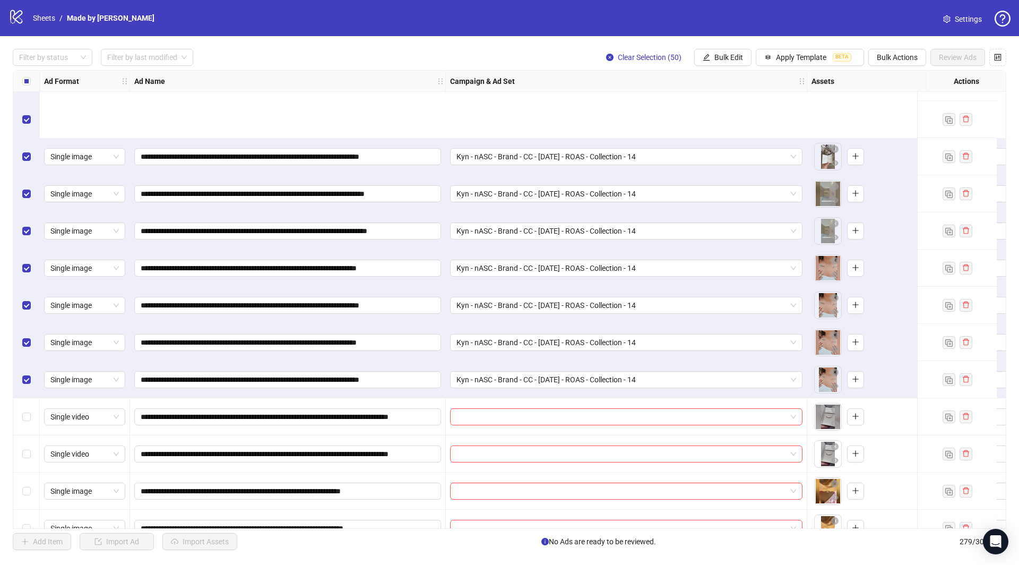
scroll to position [9117, 0]
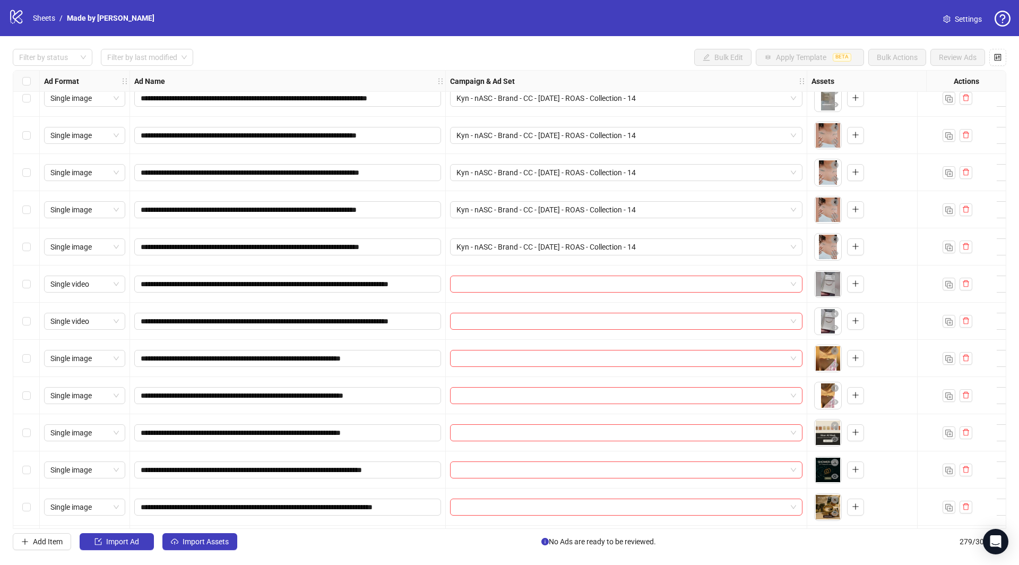
click at [18, 284] on div "Select row 251" at bounding box center [26, 283] width 27 height 37
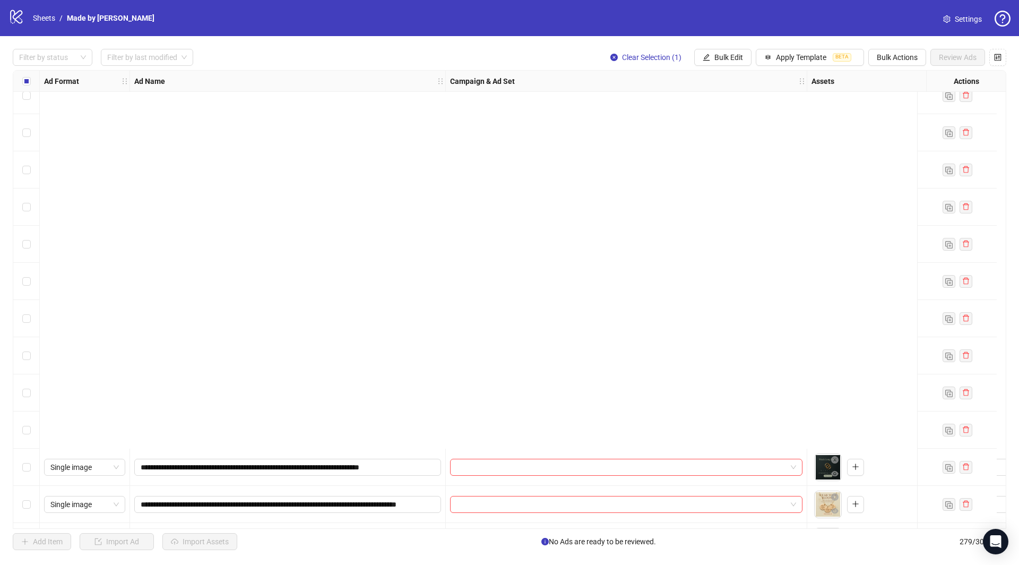
scroll to position [9935, 0]
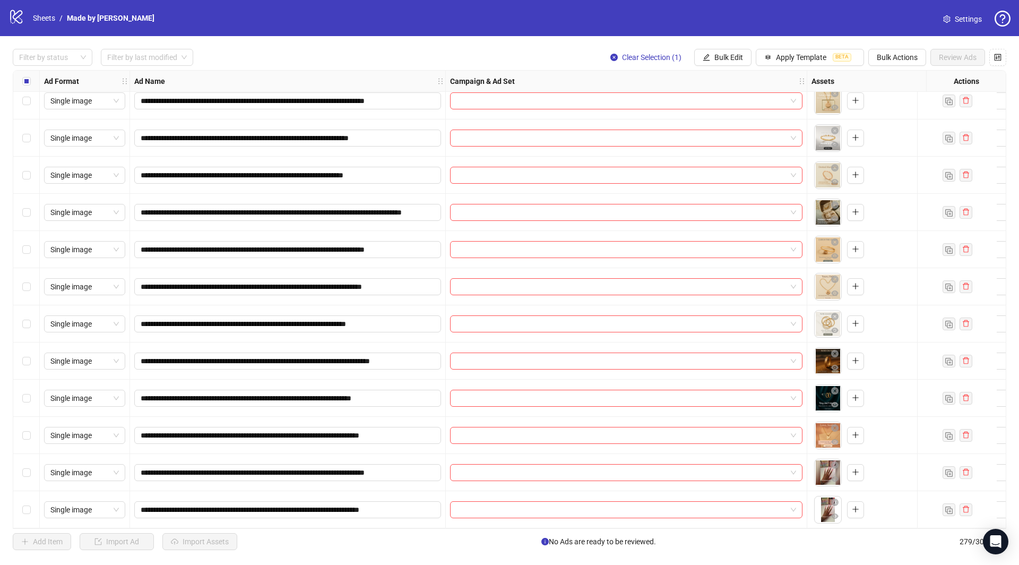
click at [20, 462] on div "Select row 279" at bounding box center [26, 509] width 27 height 37
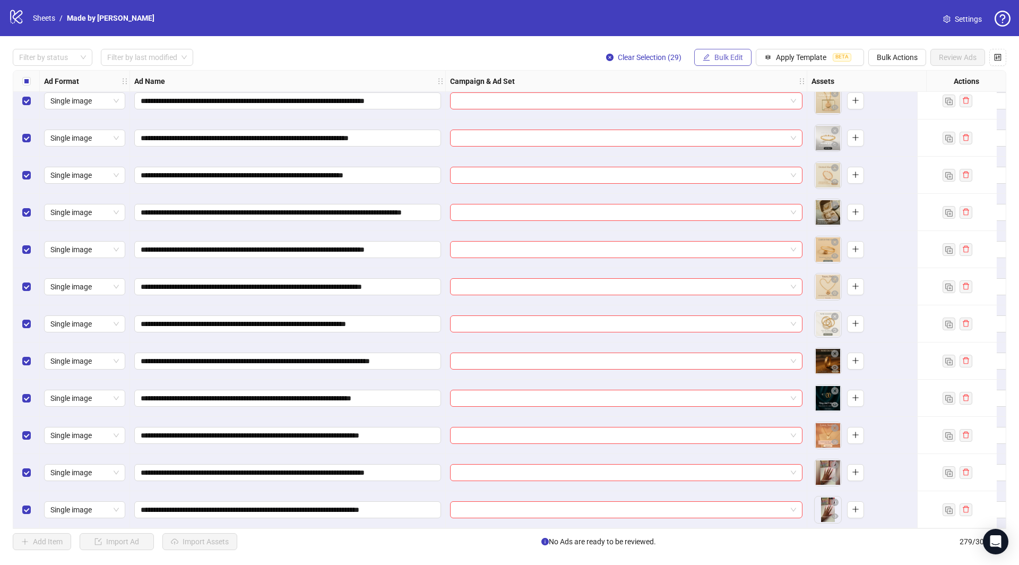
click at [743, 64] on button "Bulk Edit" at bounding box center [722, 57] width 57 height 17
click at [753, 107] on span "Campaign & Ad Set" at bounding box center [735, 113] width 63 height 12
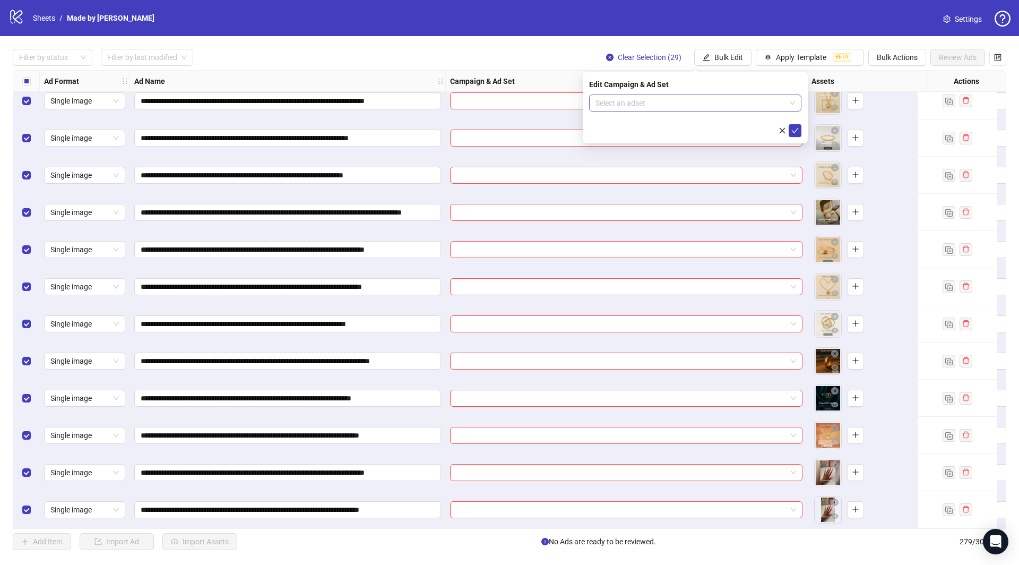
click at [742, 106] on input "search" at bounding box center [691, 103] width 190 height 16
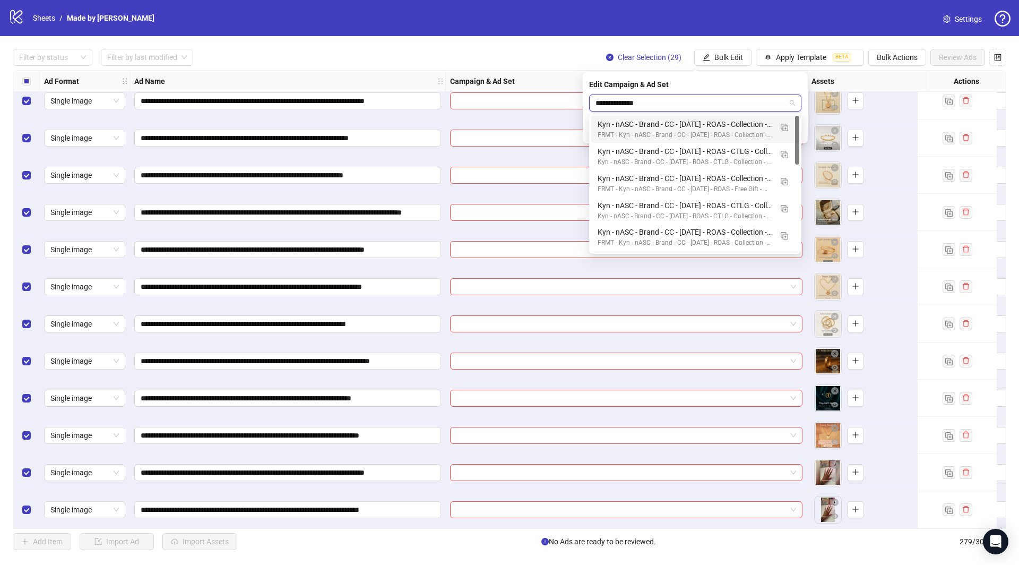
type input "**********"
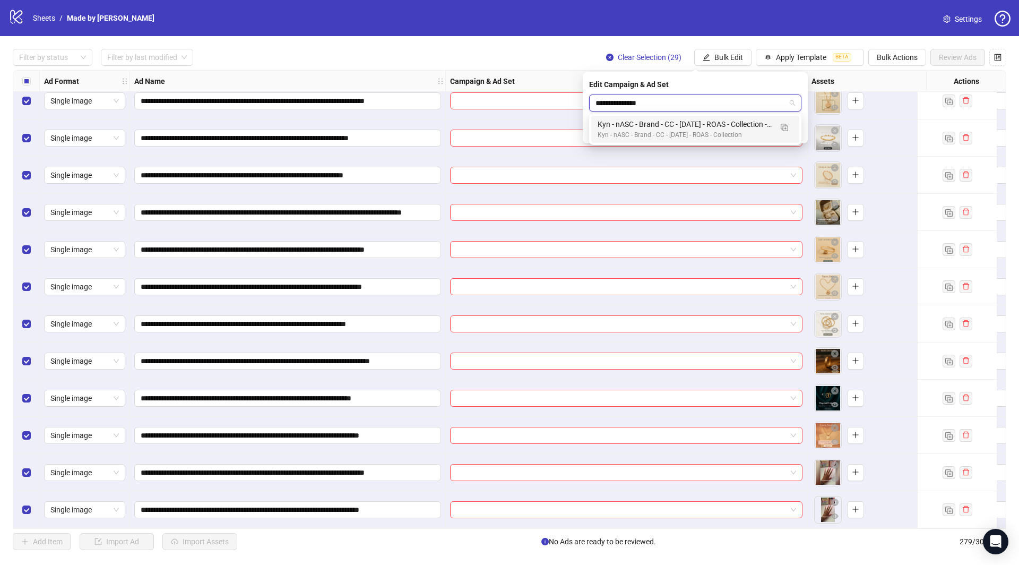
click at [726, 124] on div "Kyn - nASC - Brand - CC - [DATE] - ROAS - Collection - 15" at bounding box center [685, 124] width 174 height 12
click at [795, 131] on icon "check" at bounding box center [795, 130] width 7 height 7
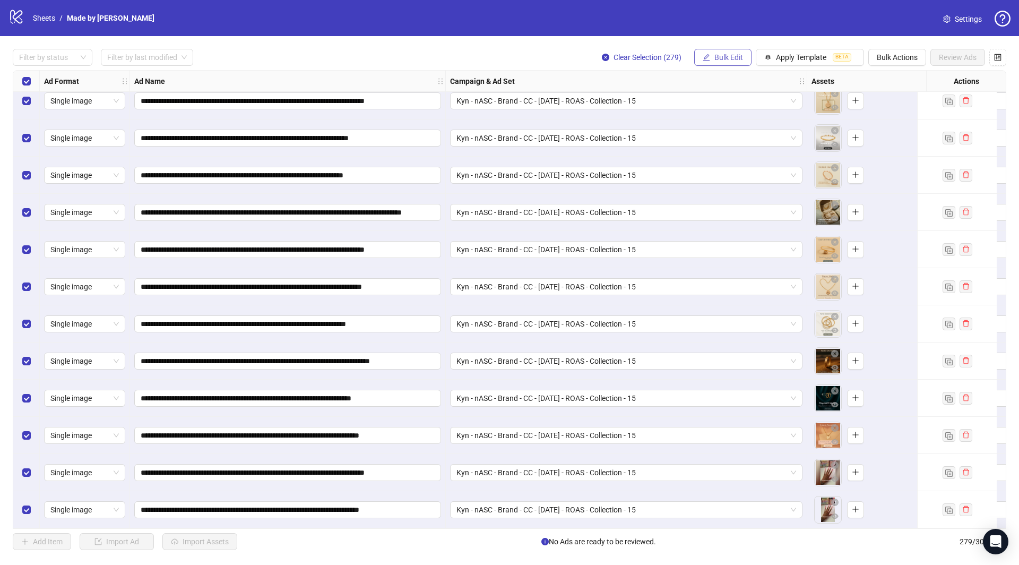
click at [727, 61] on span "Bulk Edit" at bounding box center [729, 57] width 29 height 8
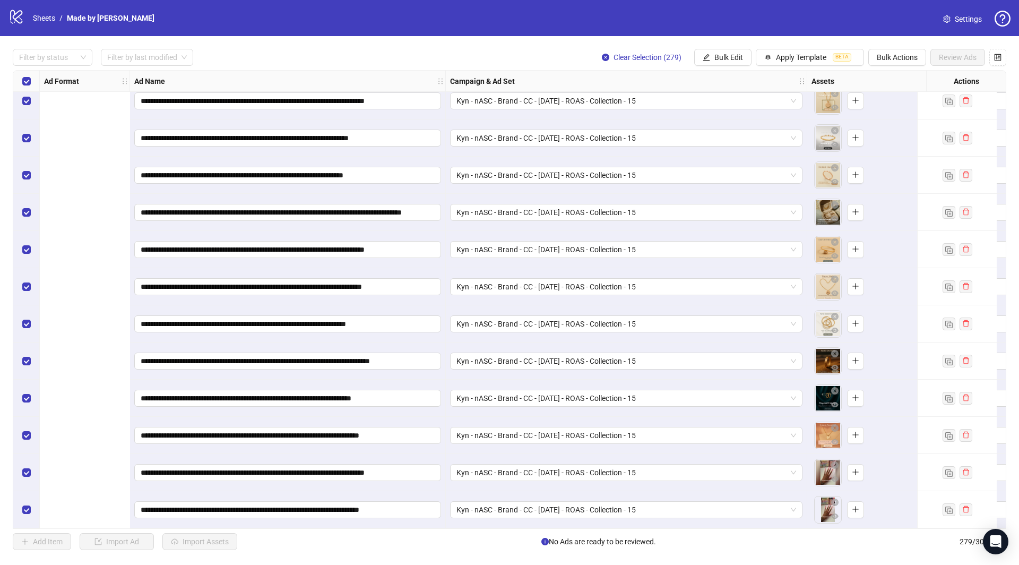
scroll to position [9935, 687]
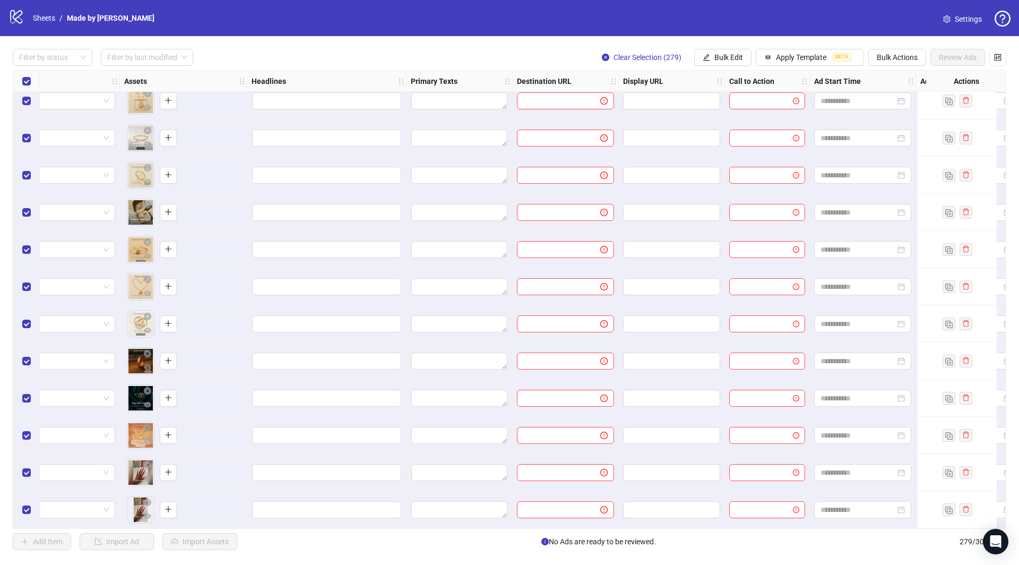
click at [399, 161] on div at bounding box center [326, 175] width 159 height 37
click at [391, 140] on input "Edit values" at bounding box center [326, 138] width 149 height 17
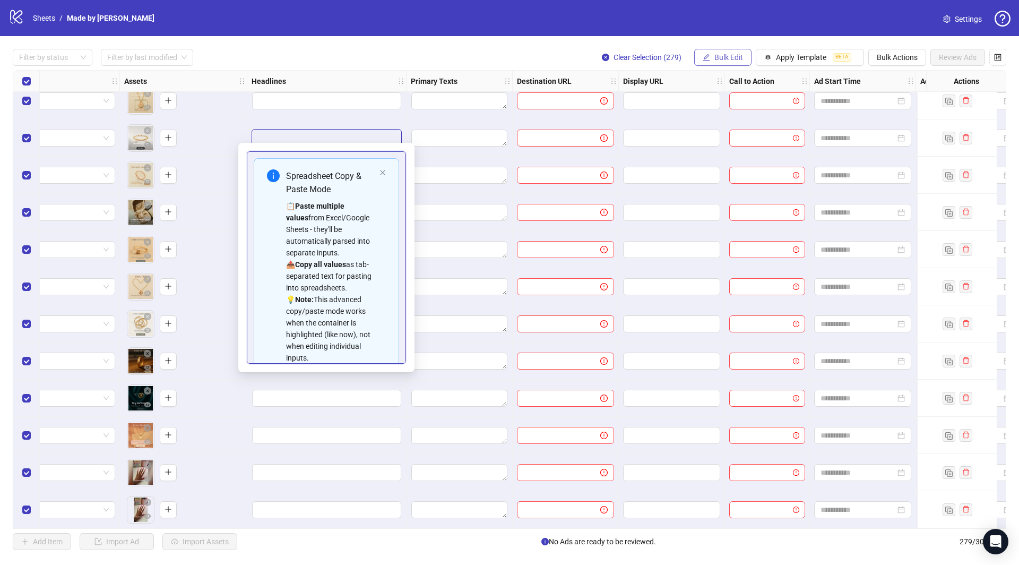
click at [725, 57] on span "Bulk Edit" at bounding box center [729, 57] width 29 height 8
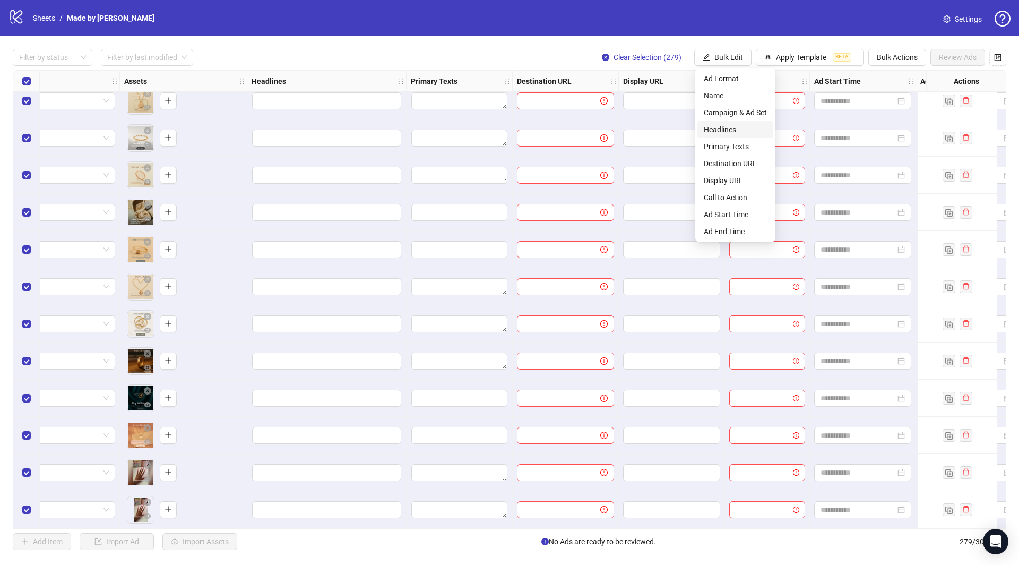
click at [741, 136] on li "Headlines" at bounding box center [736, 129] width 76 height 17
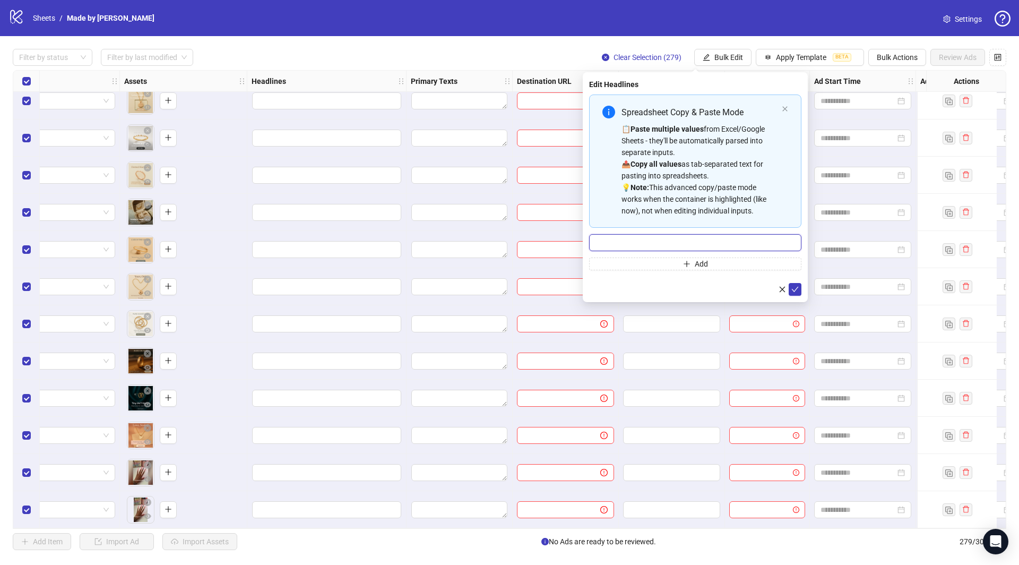
click at [706, 237] on input "Multi-input container - paste or copy values" at bounding box center [695, 242] width 212 height 17
paste input "**********"
type input "**********"
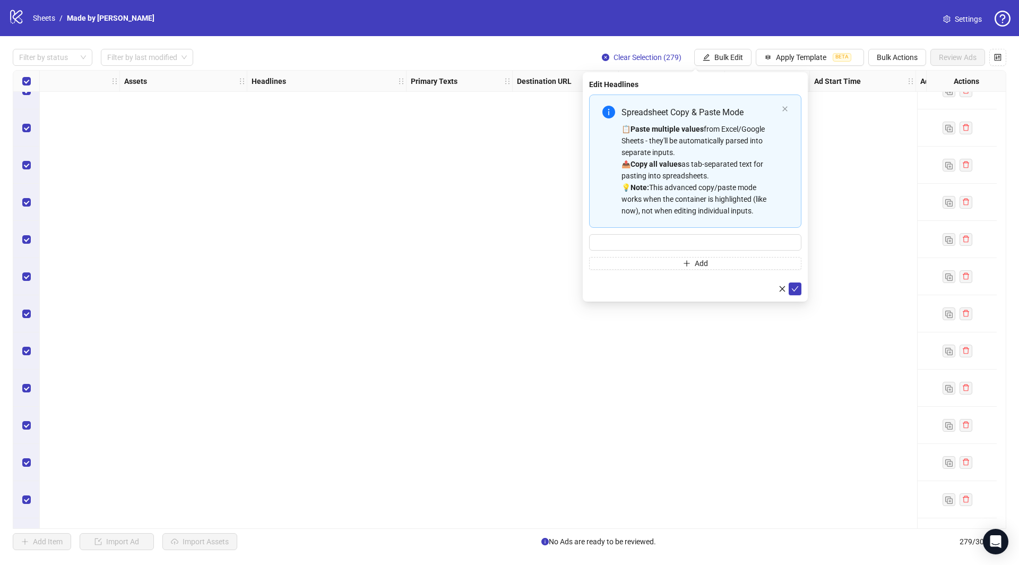
scroll to position [0, 687]
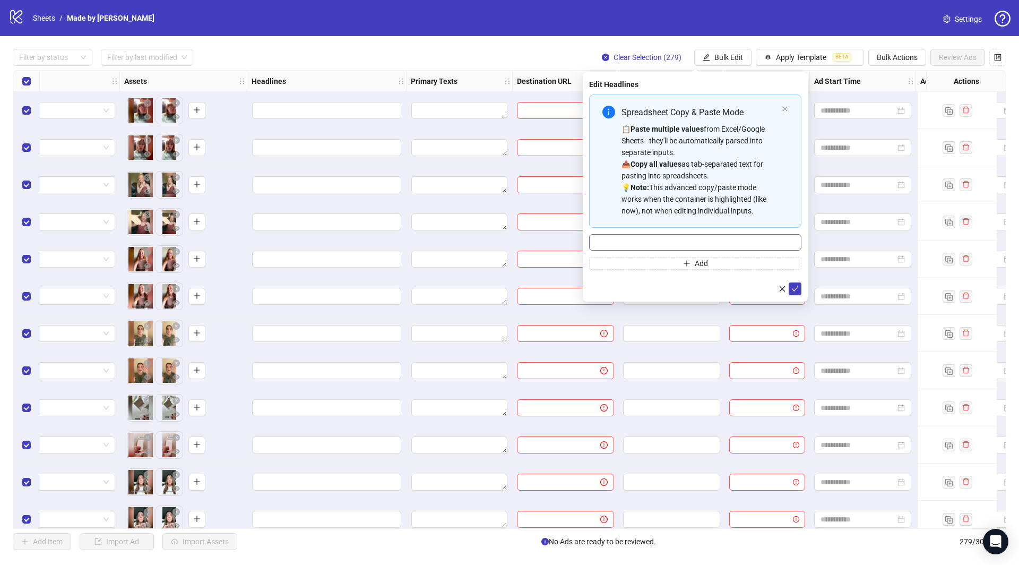
click at [783, 110] on icon "close" at bounding box center [785, 108] width 5 height 5
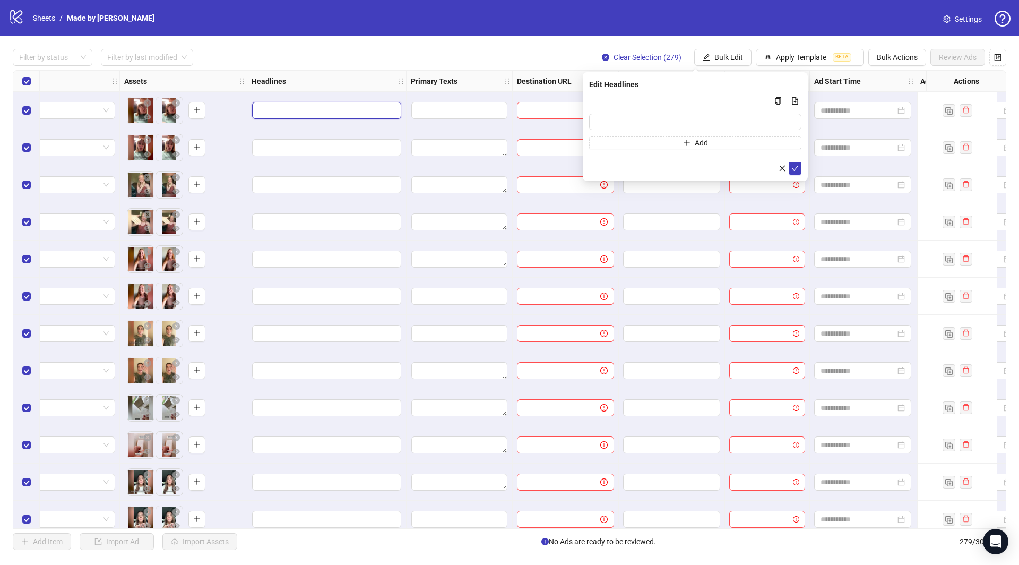
click at [320, 110] on input "Edit values" at bounding box center [326, 110] width 149 height 17
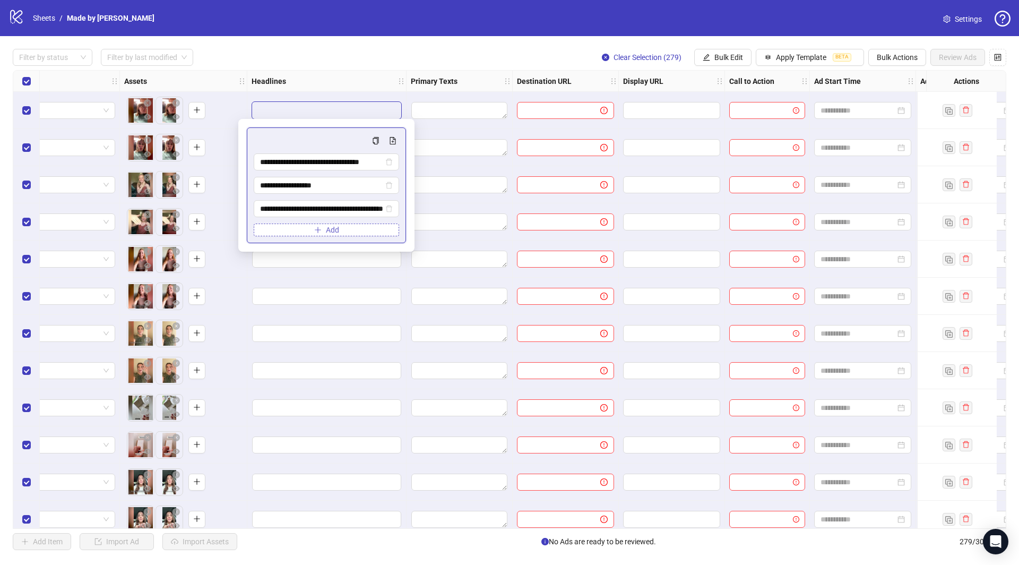
click at [355, 227] on button "Add" at bounding box center [326, 229] width 145 height 13
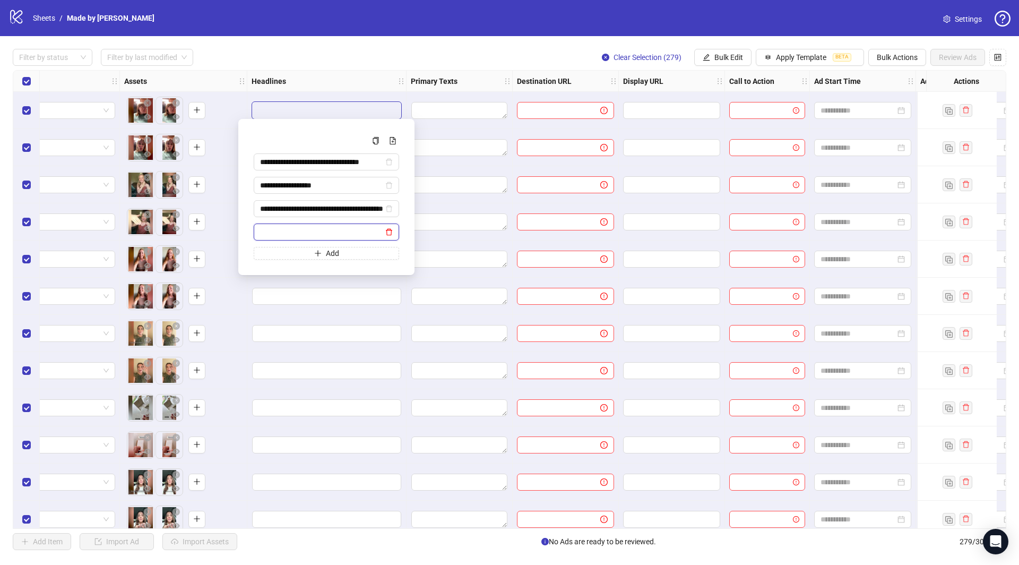
click at [391, 229] on icon "delete" at bounding box center [389, 232] width 6 height 7
click at [343, 137] on div "Multi-input container - paste or copy values" at bounding box center [326, 140] width 145 height 13
click at [514, 63] on div "Filter by status Filter by last modified Clear Selection (279) Bulk Edit Apply …" at bounding box center [510, 57] width 994 height 17
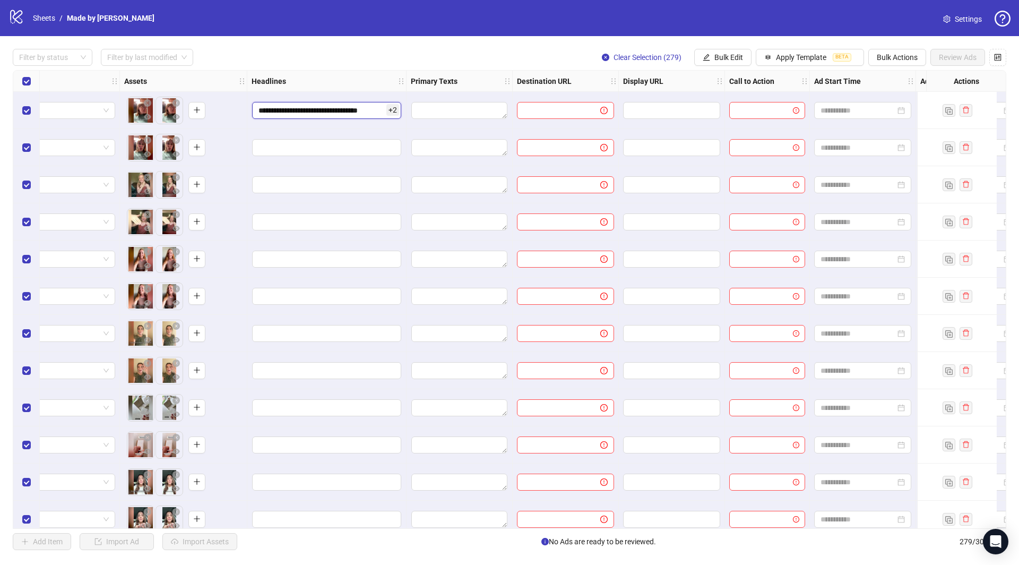
click at [381, 114] on input "**********" at bounding box center [326, 110] width 149 height 17
click at [457, 107] on textarea "Edit values" at bounding box center [459, 110] width 96 height 17
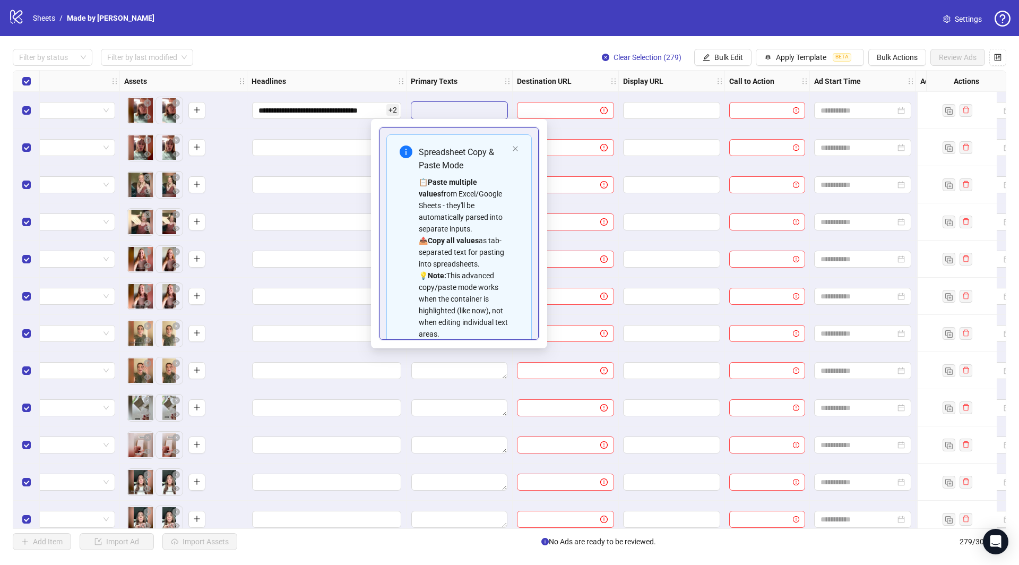
type textarea "**********"
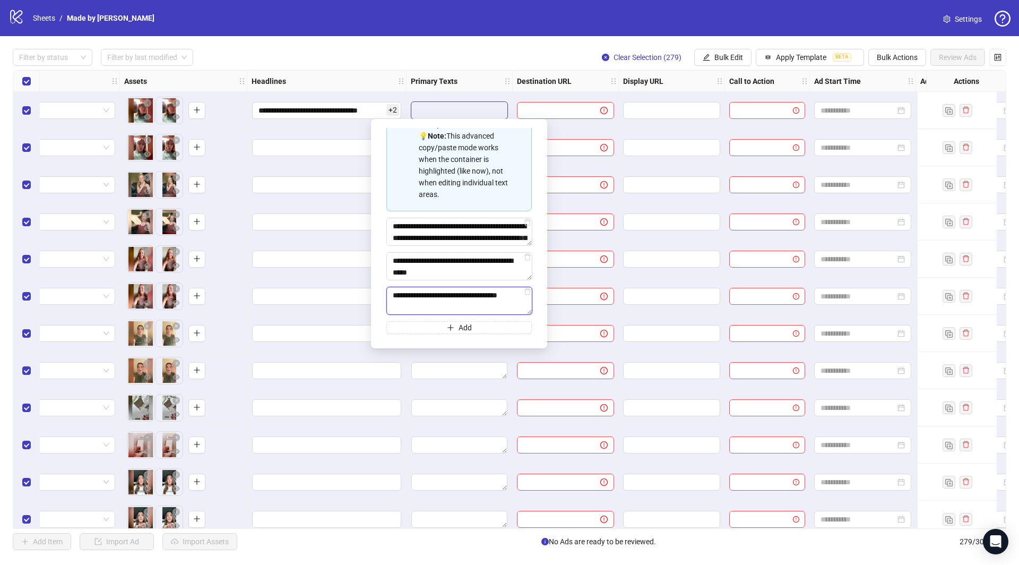
click at [497, 304] on textarea "**********" at bounding box center [459, 301] width 146 height 28
click at [594, 170] on div at bounding box center [566, 184] width 106 height 37
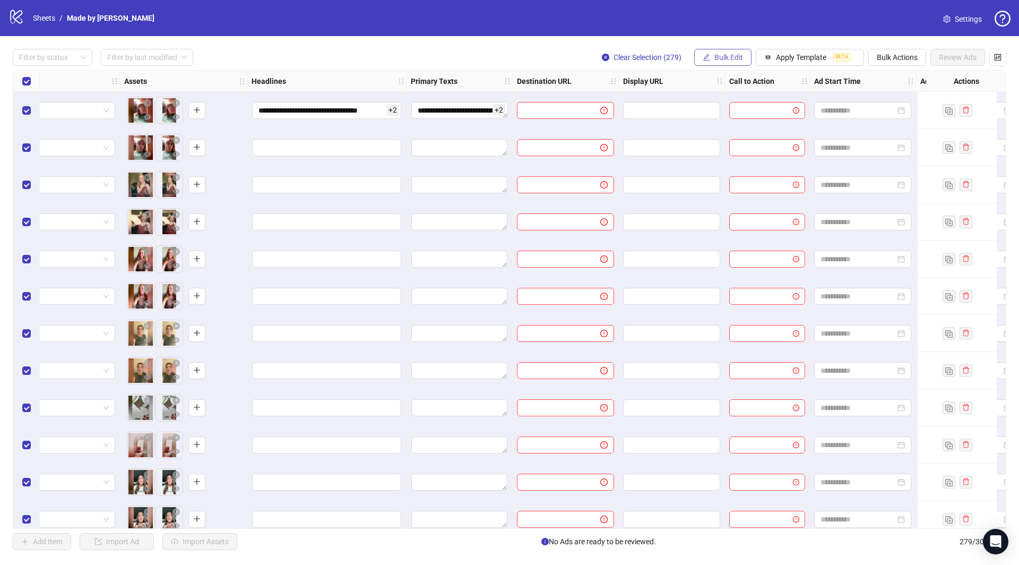
click at [725, 57] on span "Bulk Edit" at bounding box center [729, 57] width 29 height 8
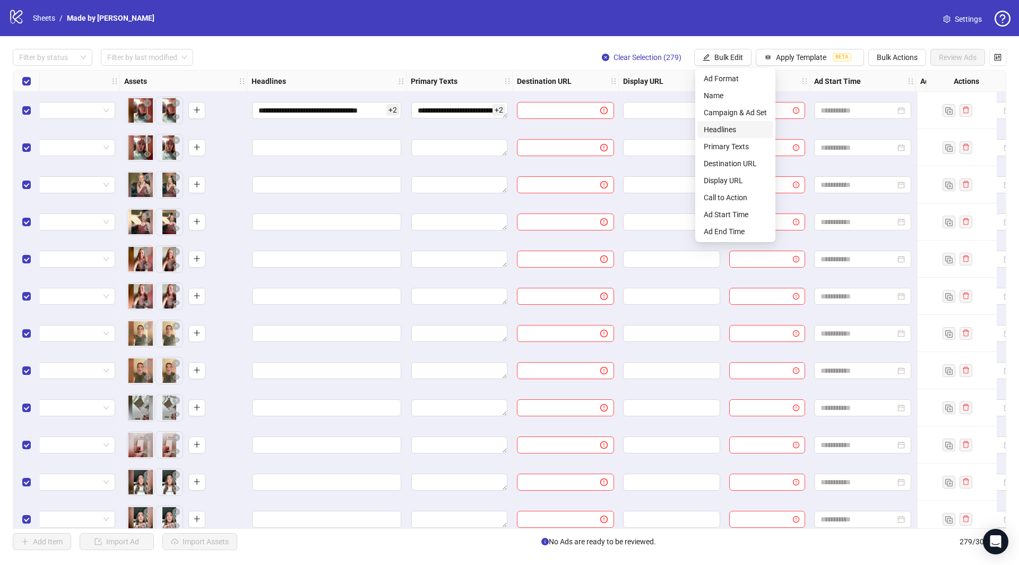
click at [735, 135] on span "Headlines" at bounding box center [735, 130] width 63 height 12
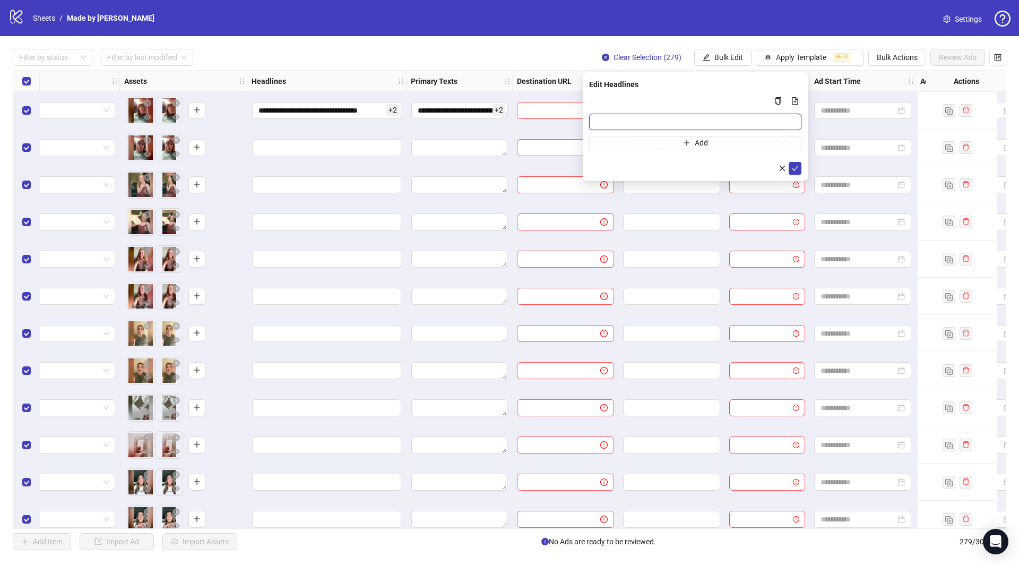
click at [749, 123] on input "Multi-input container - paste or copy values" at bounding box center [695, 122] width 212 height 16
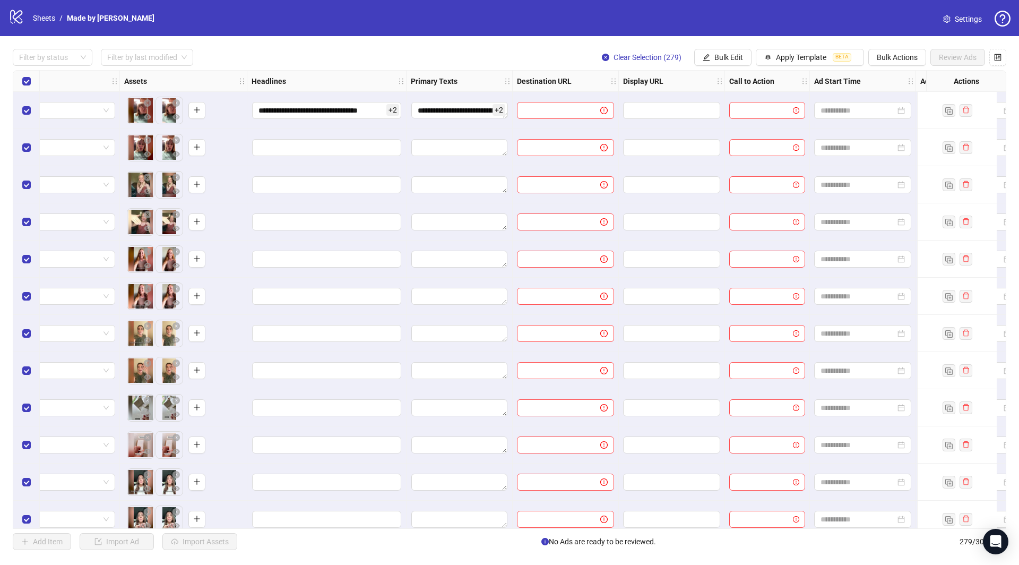
click at [738, 47] on div "**********" at bounding box center [509, 299] width 1019 height 527
click at [738, 53] on span "Bulk Edit" at bounding box center [729, 57] width 29 height 8
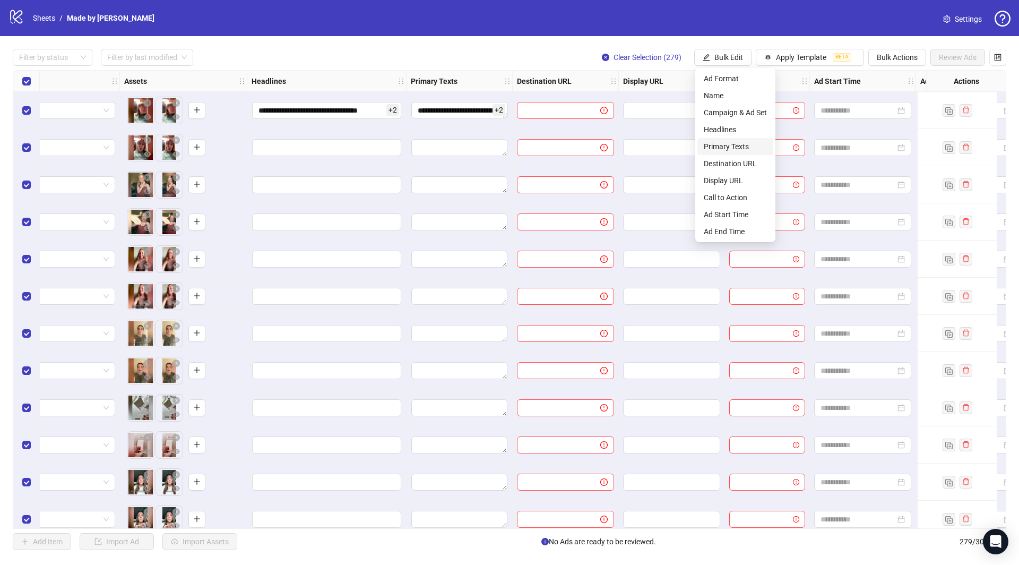
click at [725, 142] on span "Primary Texts" at bounding box center [735, 147] width 63 height 12
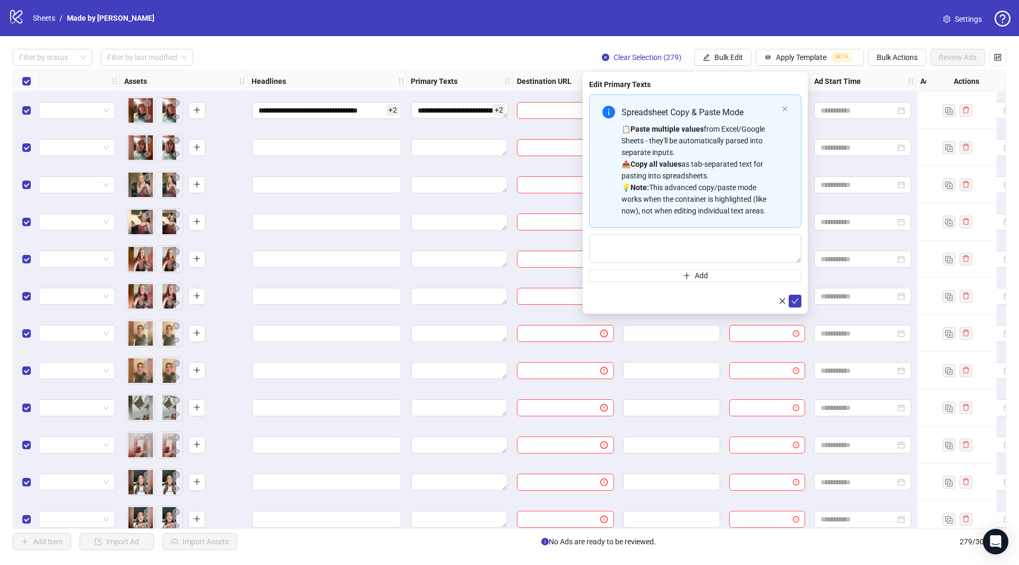
click at [789, 100] on div "Spreadsheet Copy & Paste Mode 📋 Paste multiple values from Excel/Google Sheets …" at bounding box center [695, 160] width 212 height 133
click at [789, 106] on div "Spreadsheet Copy & Paste Mode 📋 Paste multiple values from Excel/Google Sheets …" at bounding box center [695, 160] width 212 height 133
click at [784, 107] on icon "close" at bounding box center [785, 109] width 6 height 6
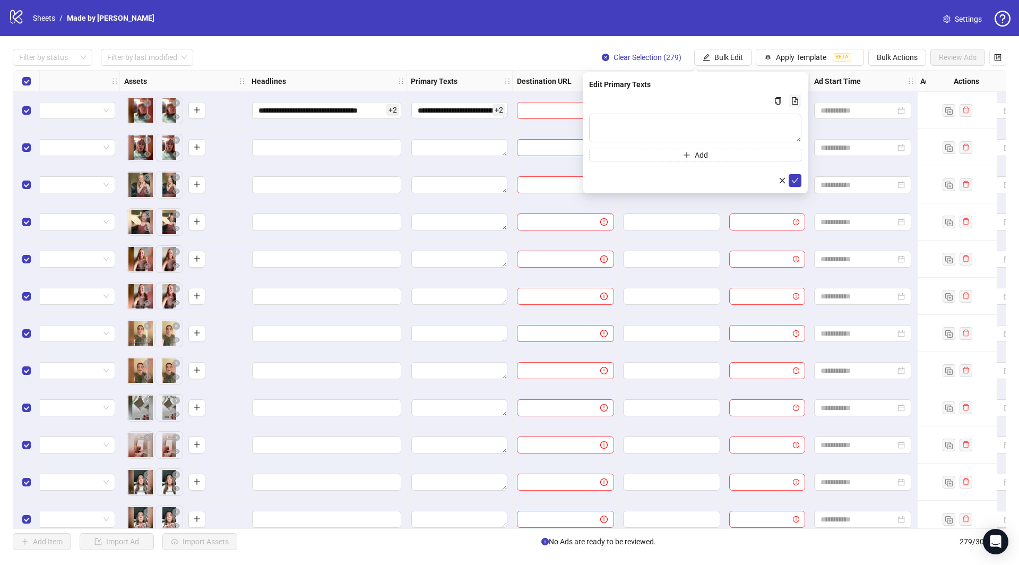
click at [791, 99] on button "Multi-text input container - paste or copy values" at bounding box center [795, 100] width 13 height 13
type textarea "**********"
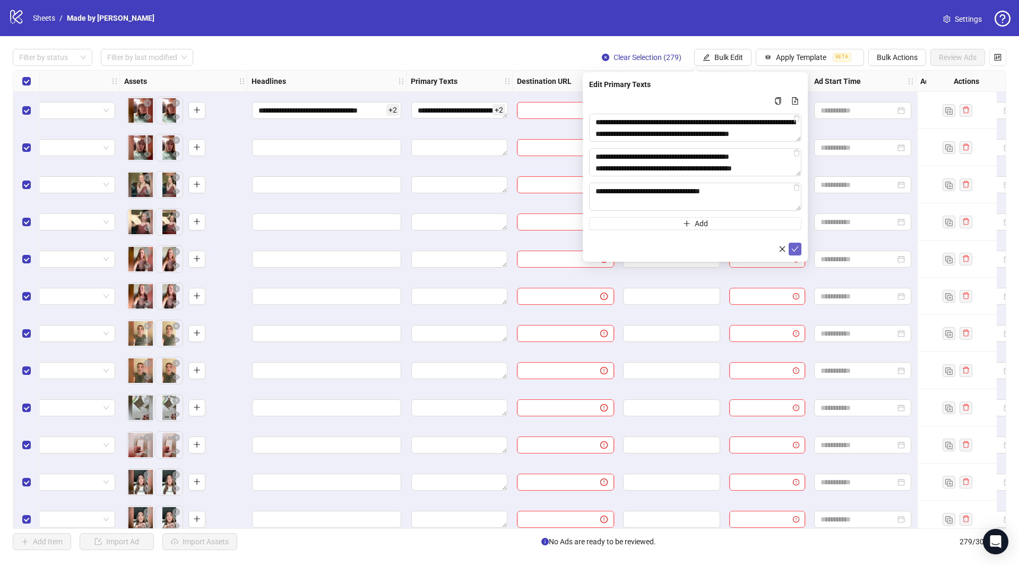
click at [797, 251] on icon "check" at bounding box center [795, 248] width 7 height 7
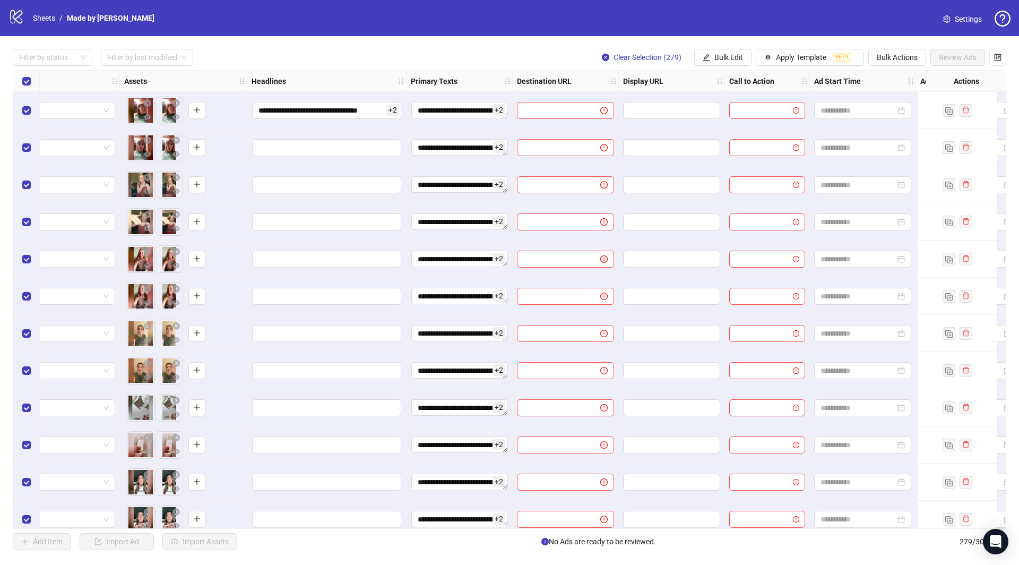
click at [754, 57] on div "Clear Selection (279) Bulk Edit Apply Template BETA Bulk Actions Review Ads" at bounding box center [800, 57] width 413 height 17
click at [744, 57] on button "Bulk Edit" at bounding box center [722, 57] width 57 height 17
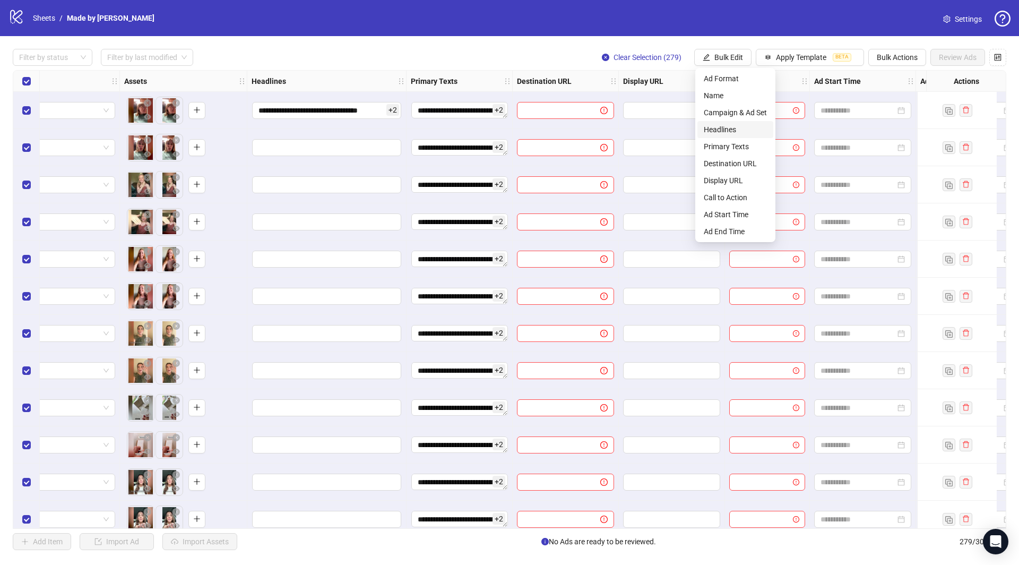
click at [712, 132] on span "Headlines" at bounding box center [735, 130] width 63 height 12
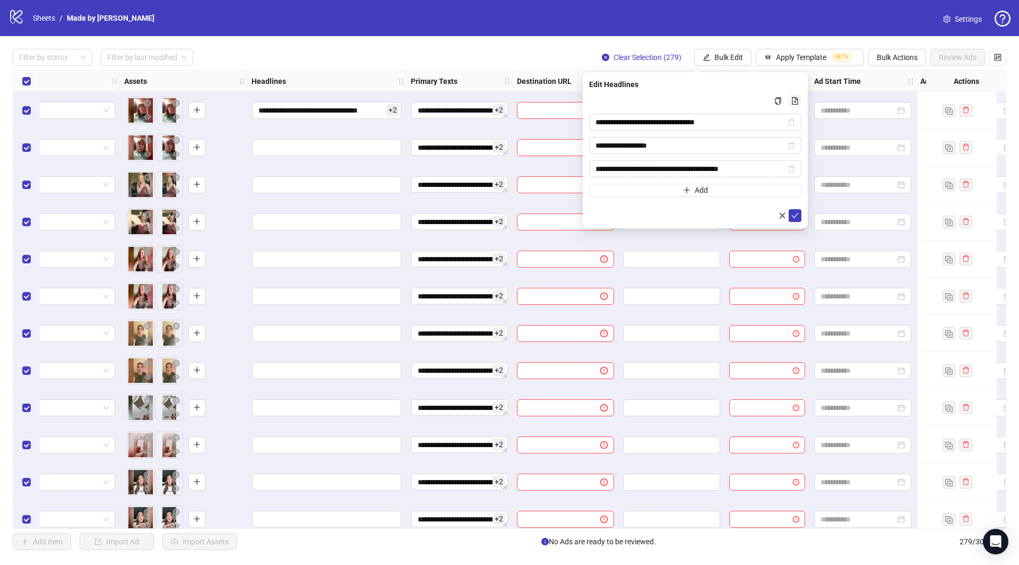
click at [791, 98] on button "Multi-input container - paste or copy values" at bounding box center [795, 100] width 13 height 13
click at [794, 212] on icon "check" at bounding box center [795, 215] width 7 height 7
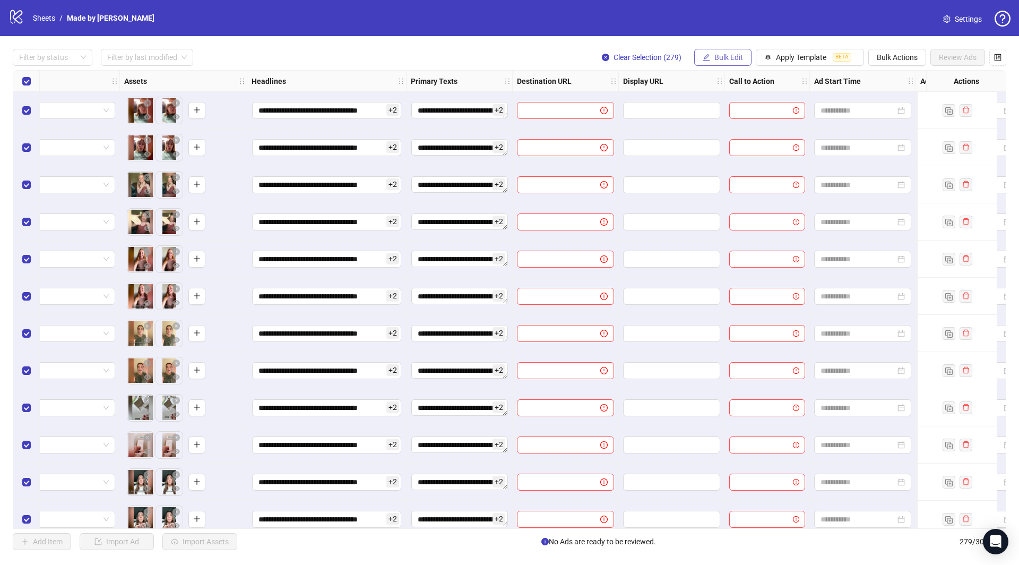
click at [731, 58] on span "Bulk Edit" at bounding box center [729, 57] width 29 height 8
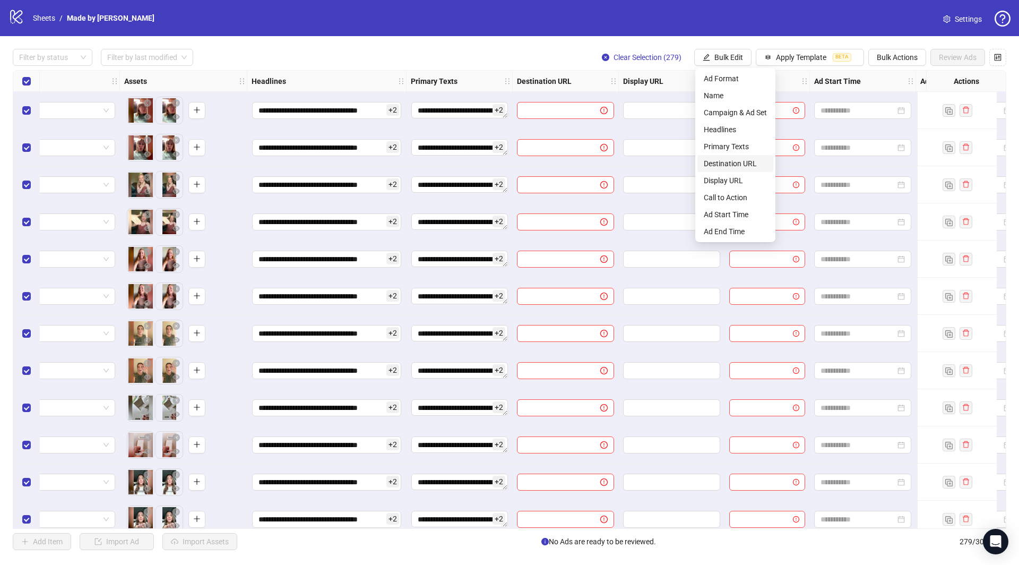
click at [741, 163] on span "Destination URL" at bounding box center [735, 164] width 63 height 12
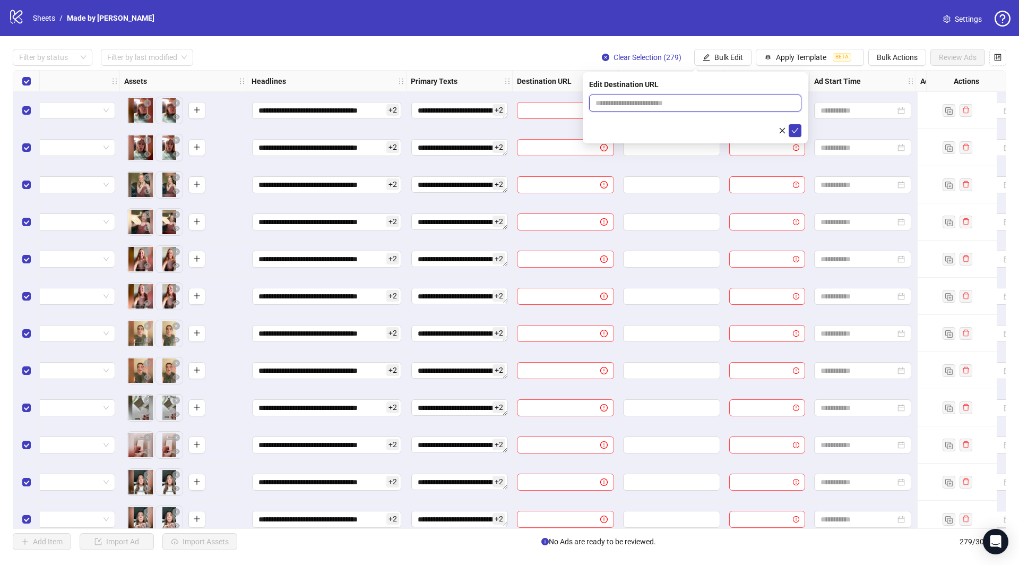
click at [697, 107] on input "text" at bounding box center [691, 103] width 191 height 12
paste input "**********"
type input "**********"
click at [794, 129] on icon "check" at bounding box center [795, 130] width 7 height 7
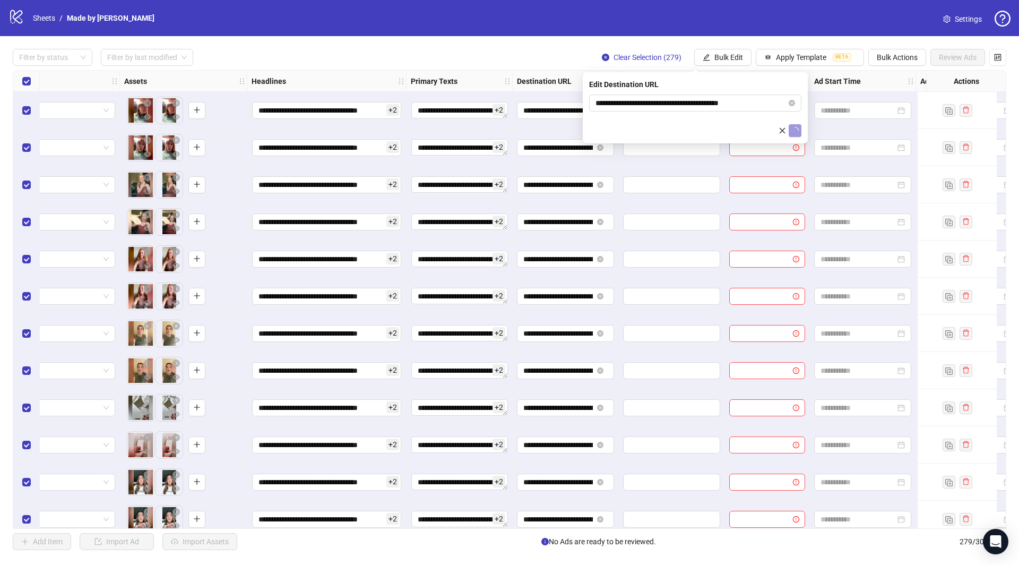
click at [773, 171] on div at bounding box center [767, 184] width 85 height 37
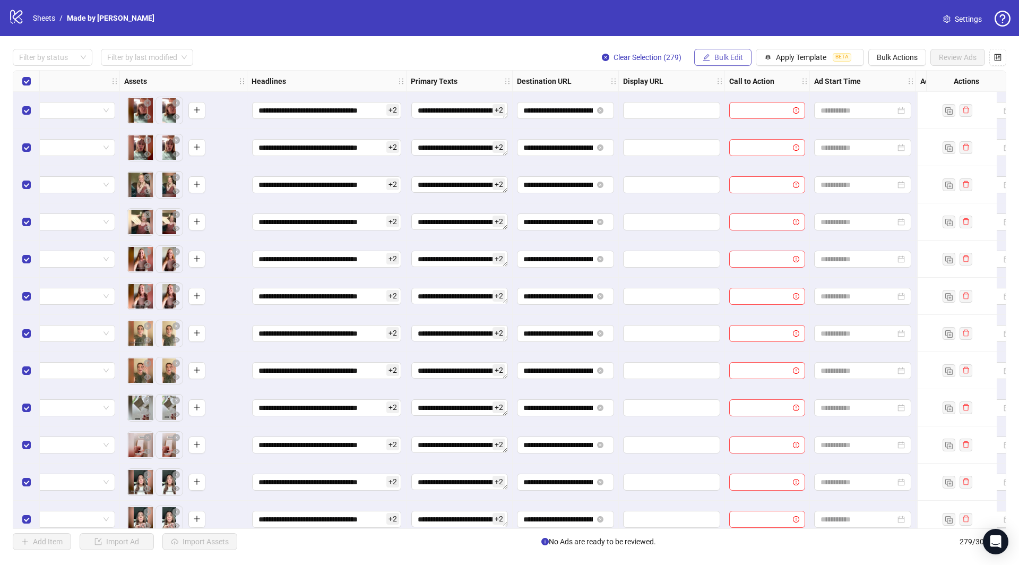
click at [740, 60] on span "Bulk Edit" at bounding box center [729, 57] width 29 height 8
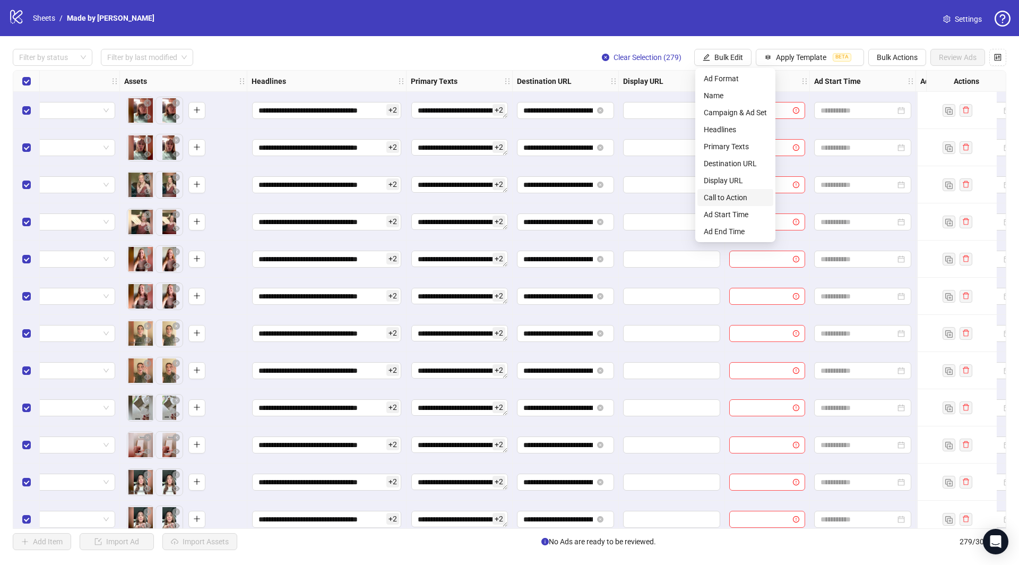
click at [734, 192] on span "Call to Action" at bounding box center [735, 198] width 63 height 12
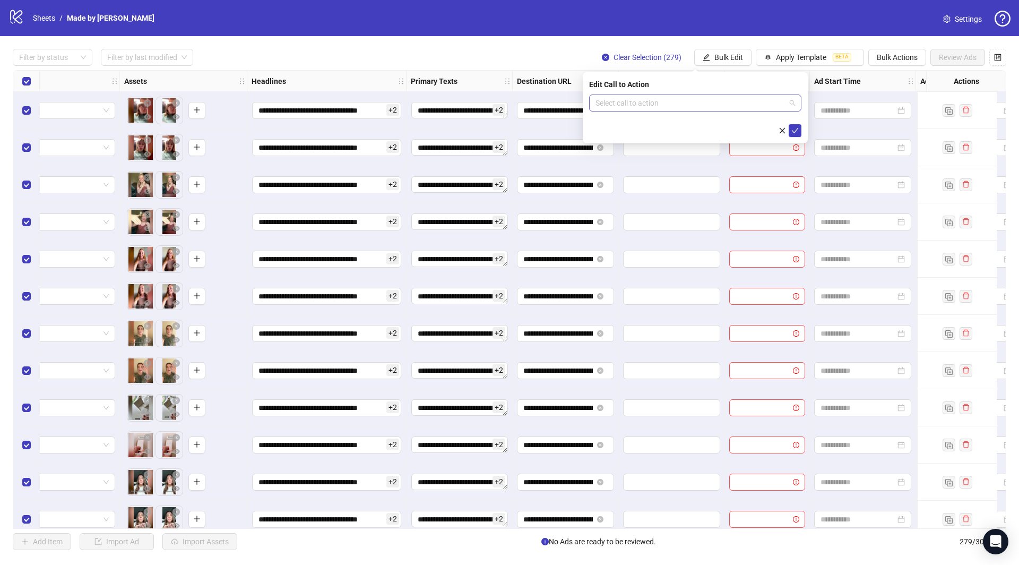
click at [673, 106] on input "search" at bounding box center [691, 103] width 190 height 16
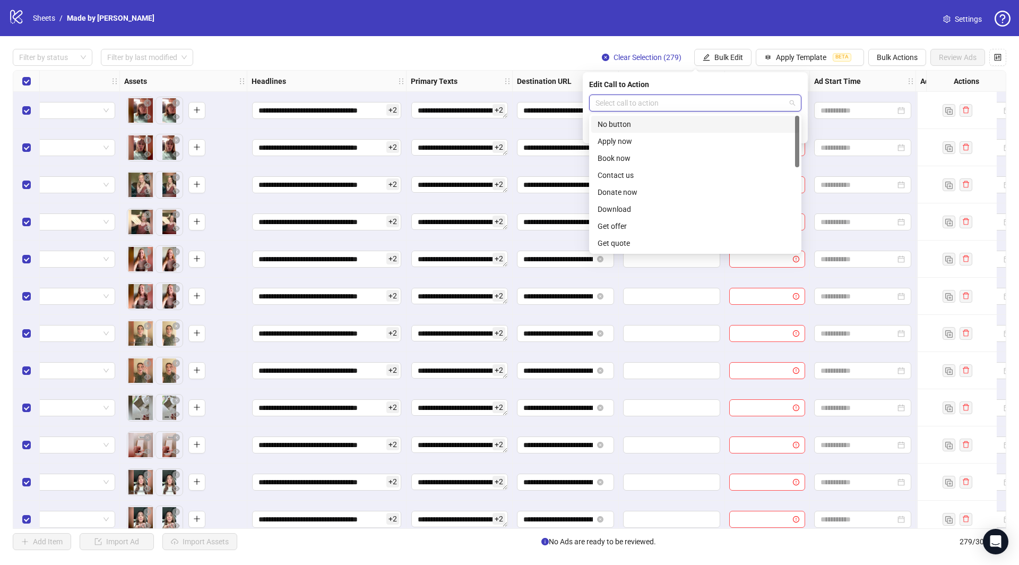
type input "*"
click at [638, 211] on div "Shop now" at bounding box center [695, 209] width 195 height 12
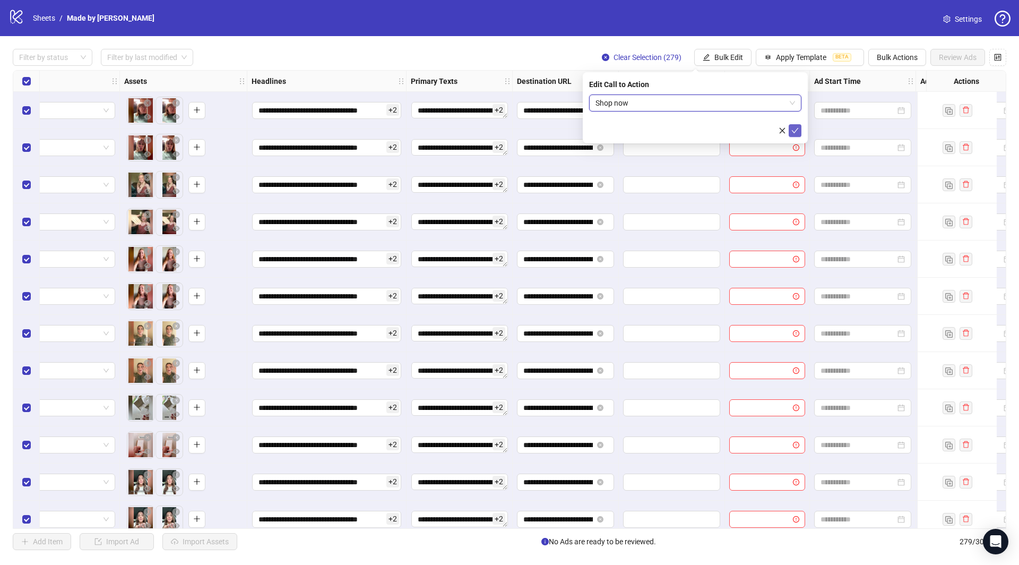
click at [795, 129] on icon "check" at bounding box center [795, 130] width 7 height 7
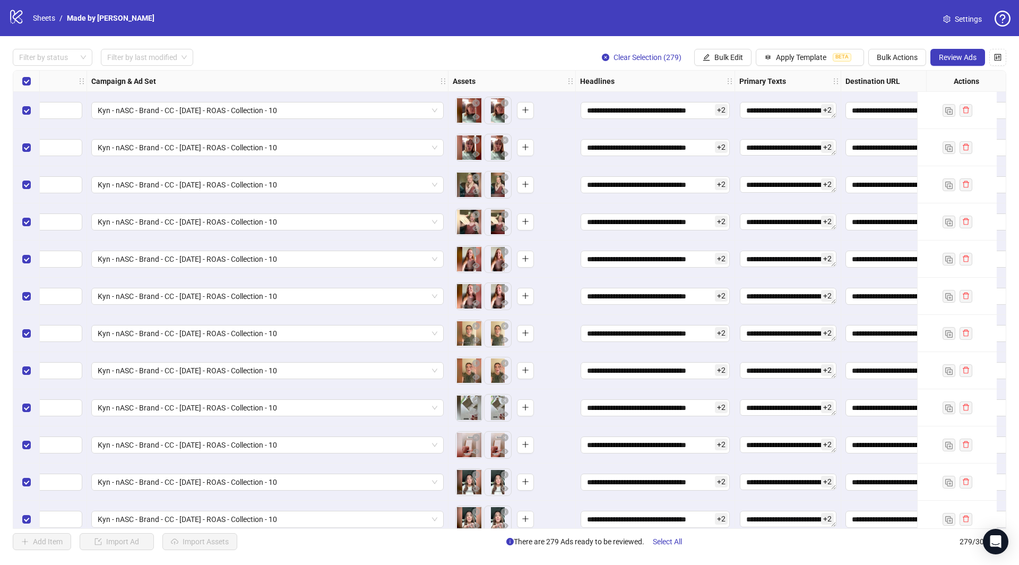
scroll to position [0, 792]
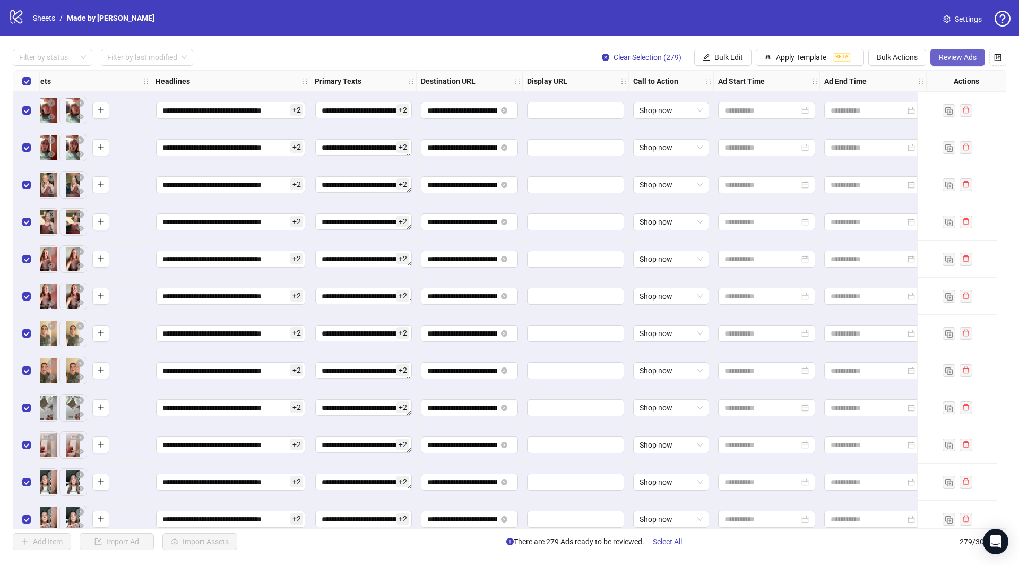
click at [833, 53] on span "Review Ads" at bounding box center [958, 57] width 38 height 8
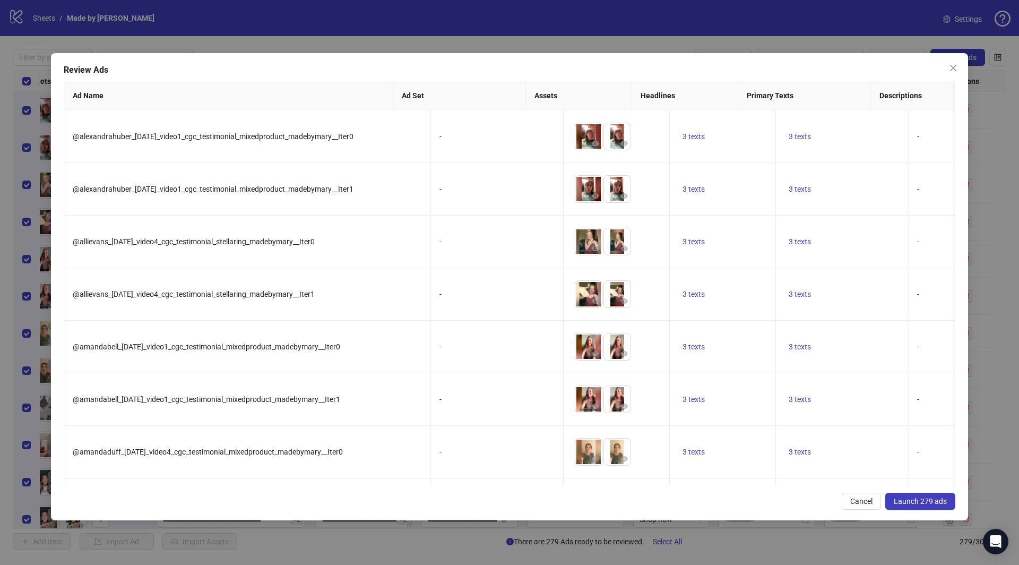
click at [833, 462] on span "Launch 279 ads" at bounding box center [920, 501] width 53 height 8
